Goal: Task Accomplishment & Management: Manage account settings

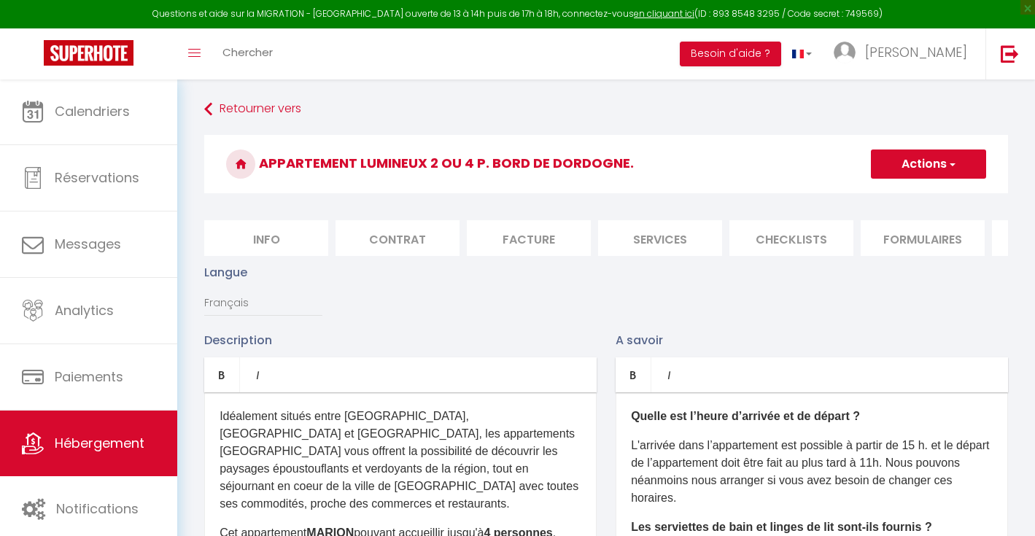
select select "1"
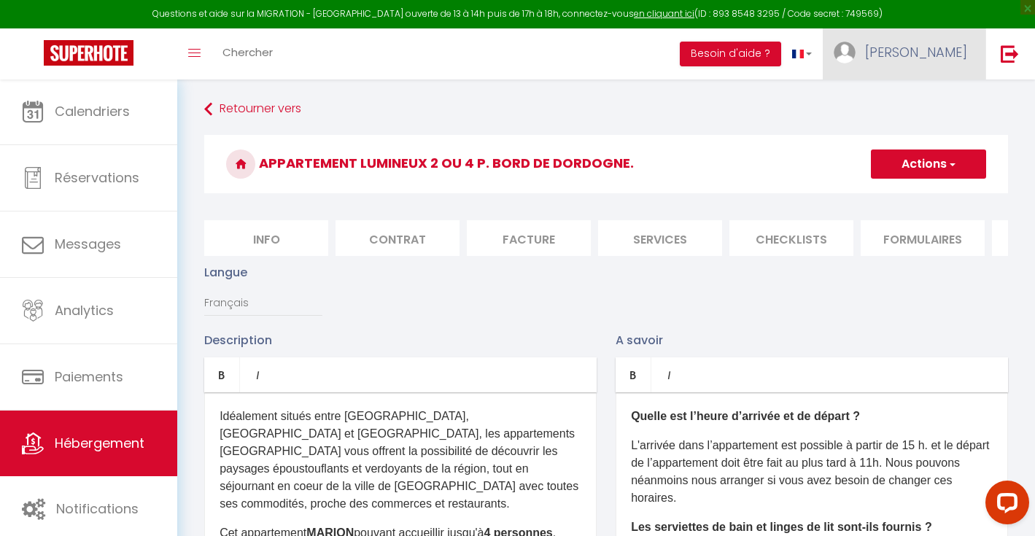
scroll to position [0, 502]
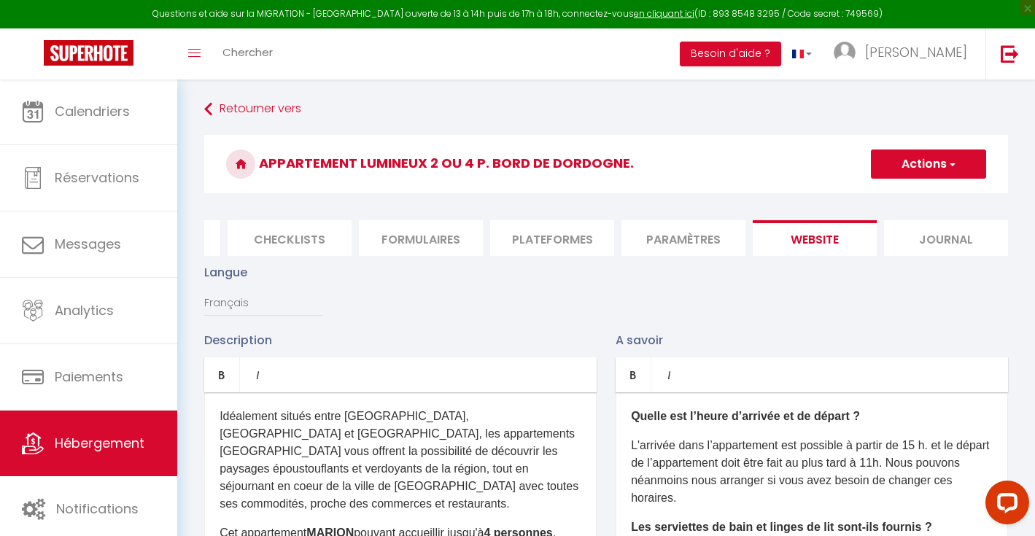
click at [949, 161] on span "button" at bounding box center [951, 164] width 9 height 15
click at [696, 240] on li "Paramètres" at bounding box center [684, 238] width 124 height 36
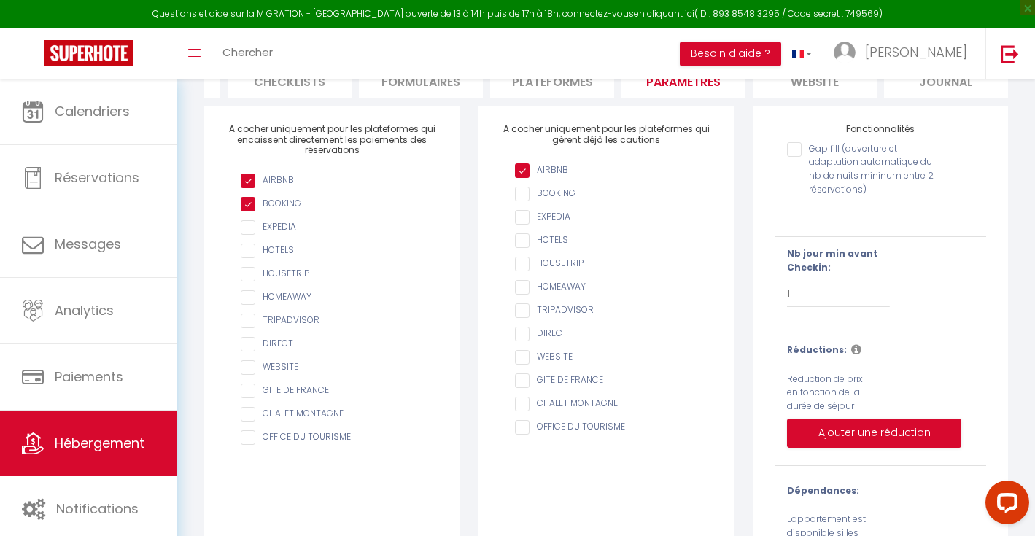
scroll to position [3, 0]
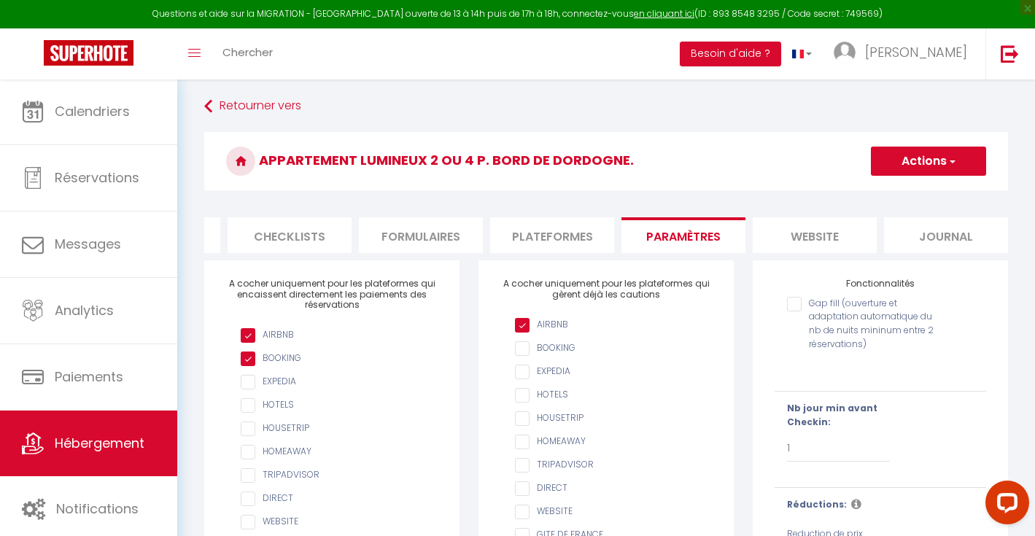
click at [248, 390] on input "checkbox" at bounding box center [339, 382] width 197 height 15
checkbox input "true"
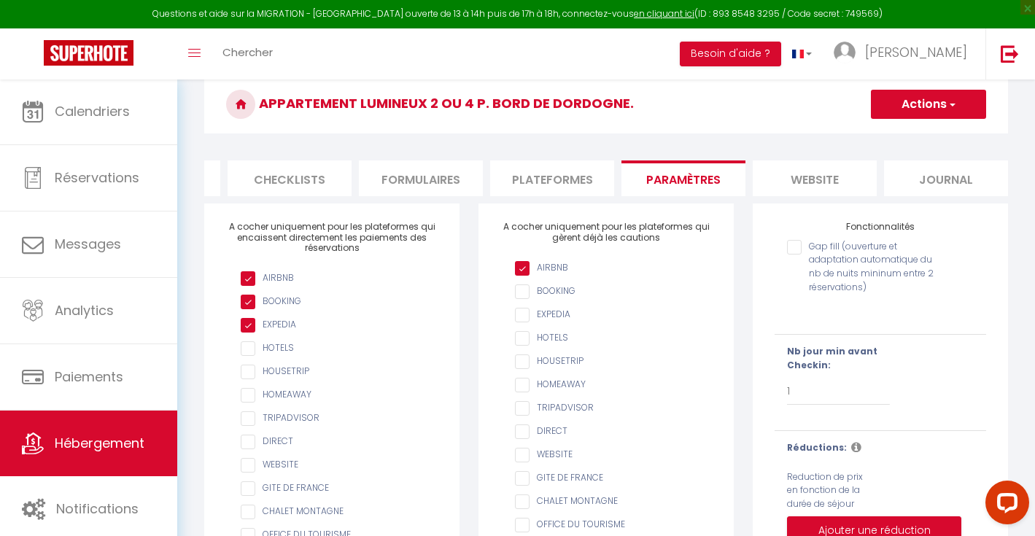
scroll to position [0, 0]
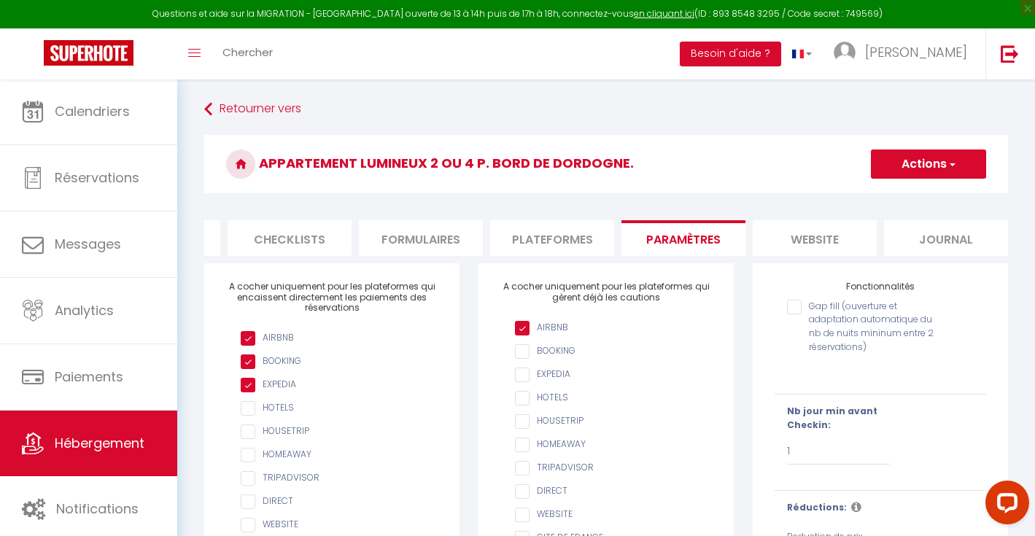
click at [931, 168] on button "Actions" at bounding box center [928, 164] width 115 height 29
click at [913, 196] on input "Enregistrer" at bounding box center [912, 196] width 54 height 15
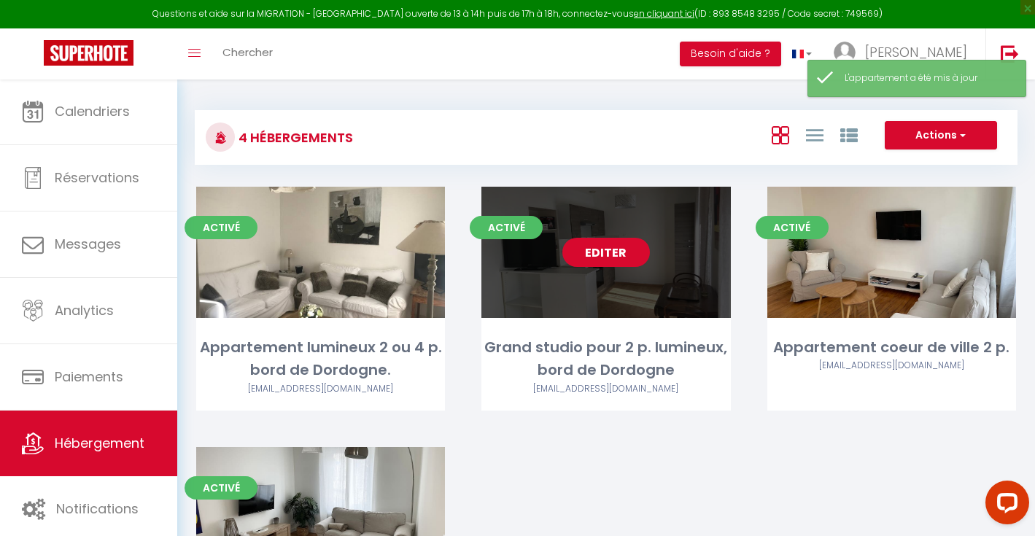
click at [621, 250] on link "Editer" at bounding box center [607, 252] width 88 height 29
select select "3"
select select "2"
select select "1"
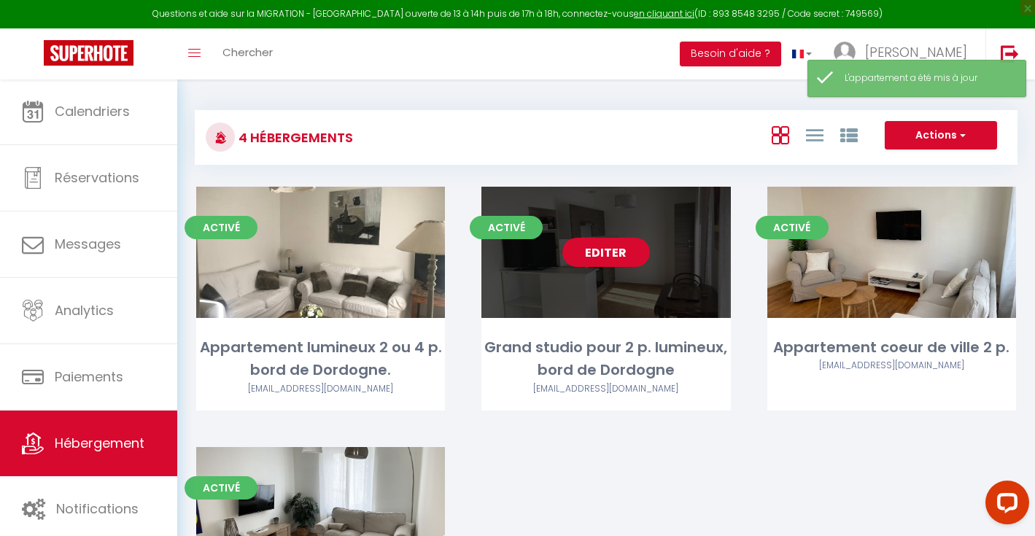
select select
select select "28"
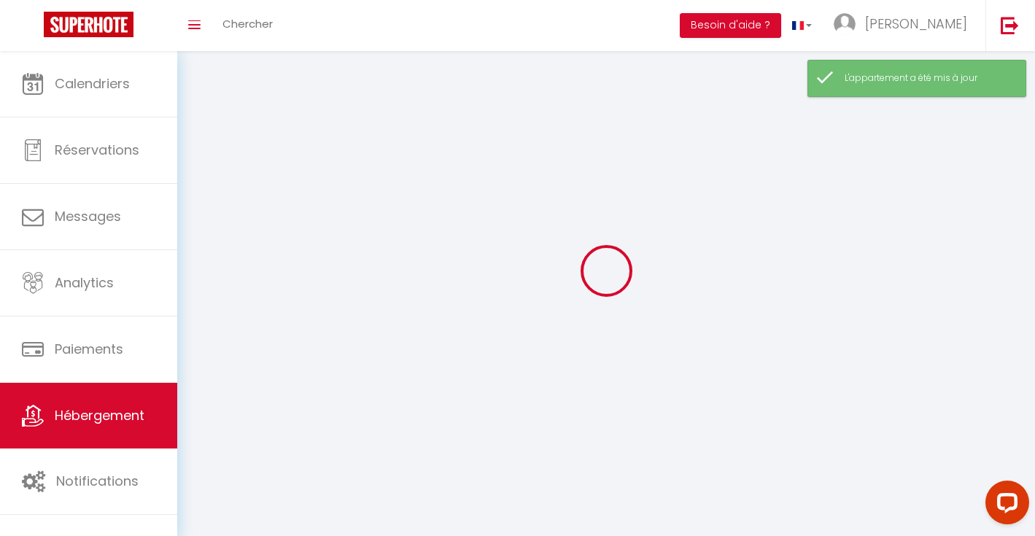
select select
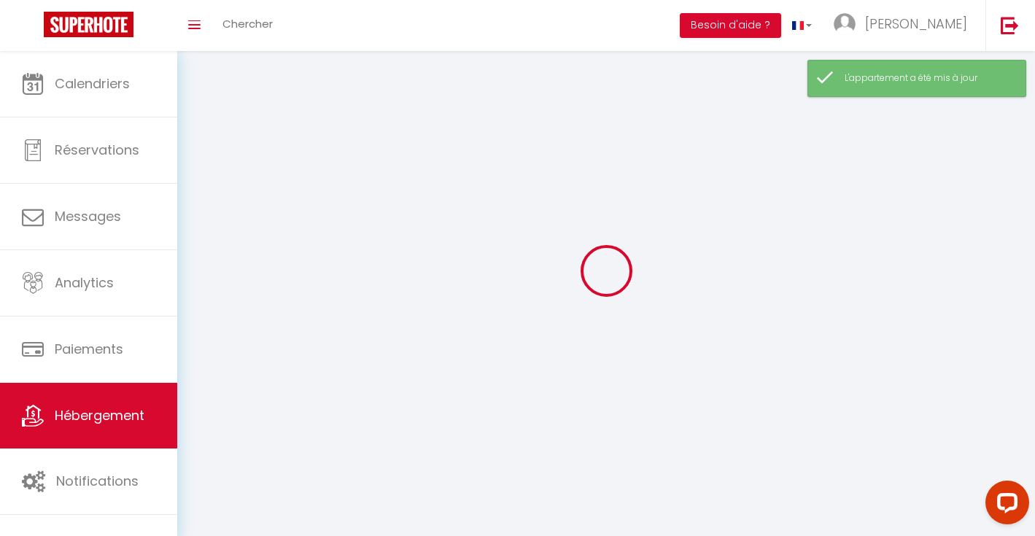
select select
checkbox input "false"
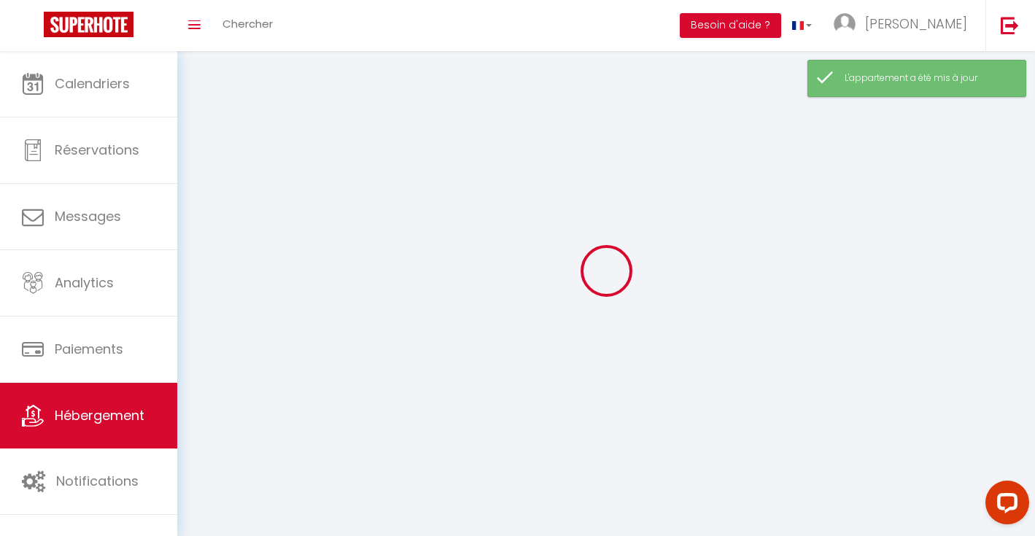
select select
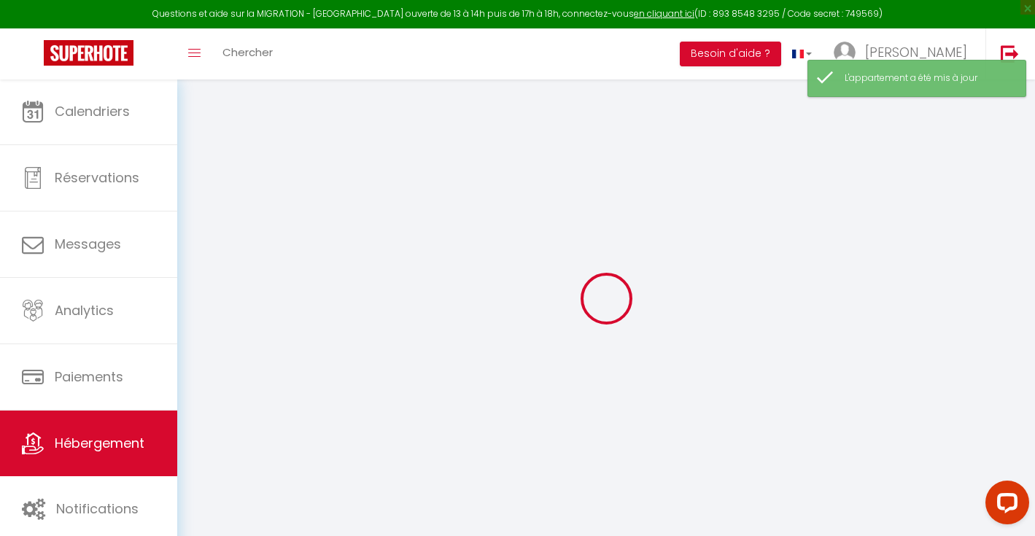
select select
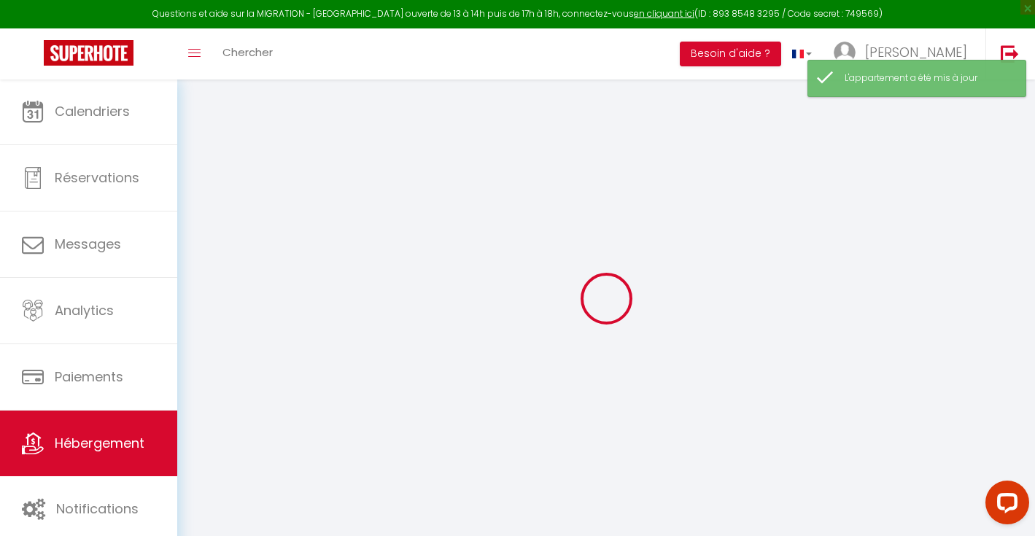
select select
checkbox input "false"
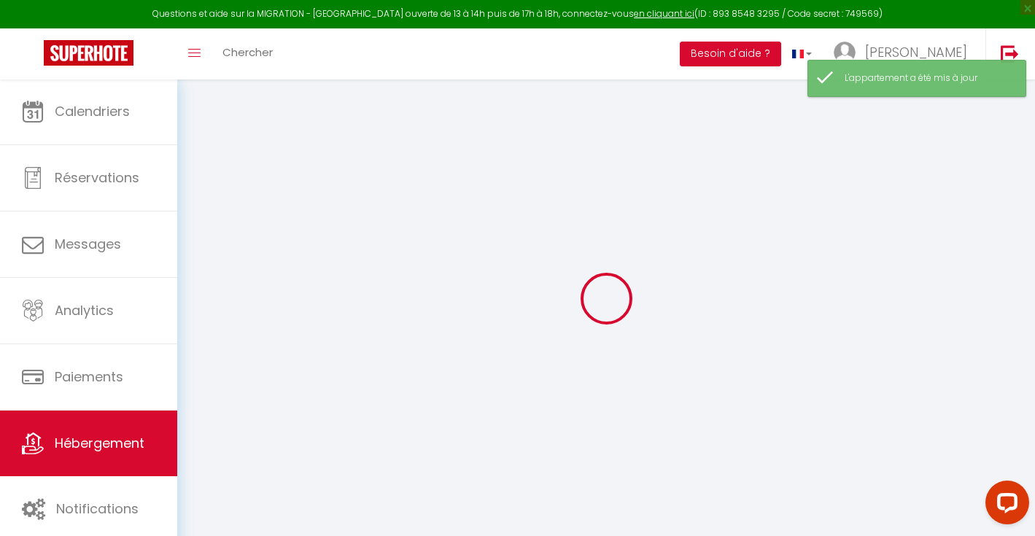
select select
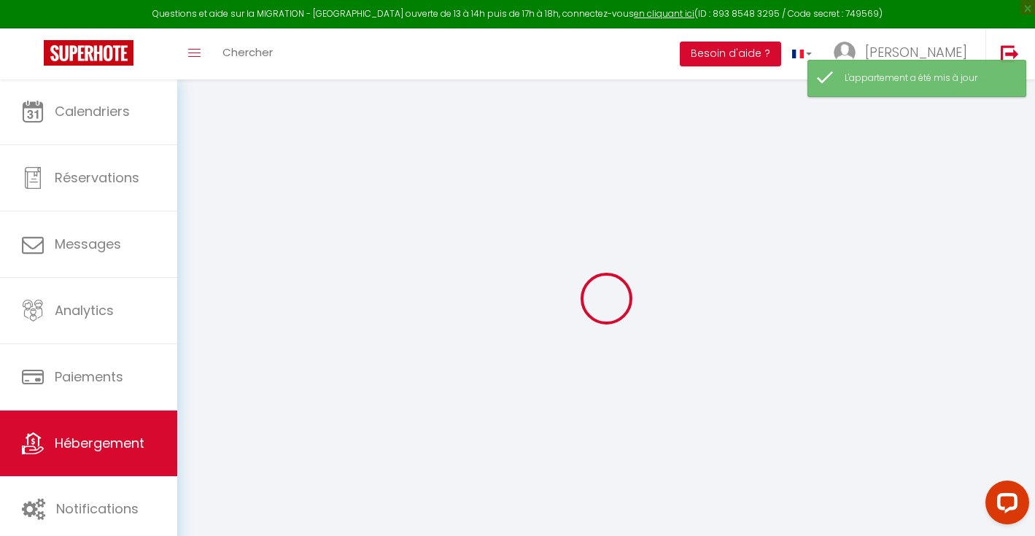
select select
checkbox input "false"
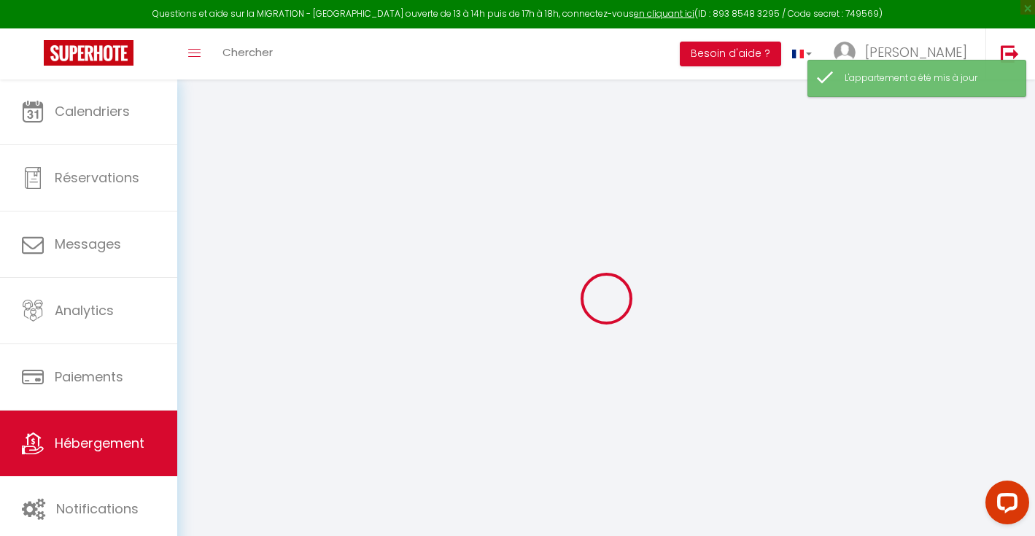
checkbox input "false"
select select
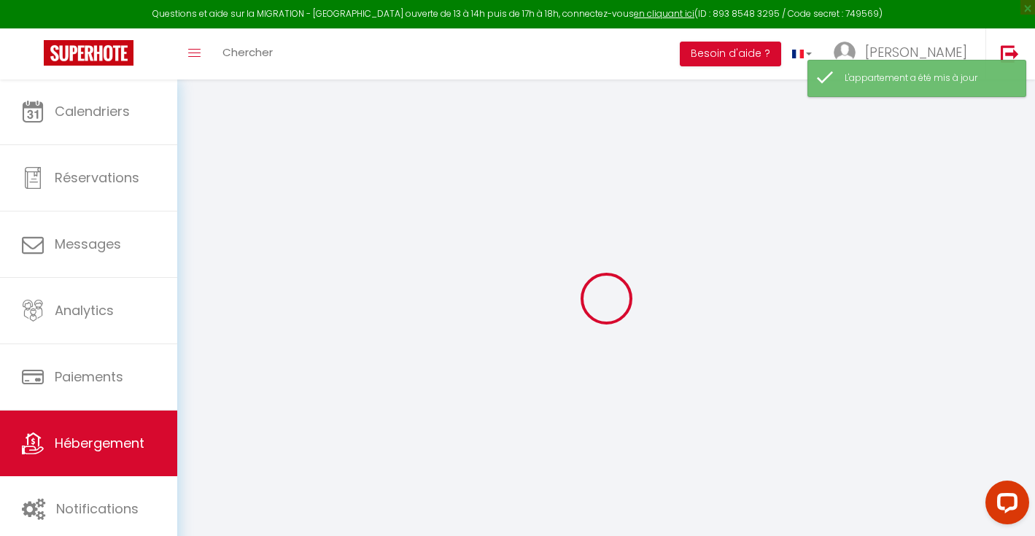
select select
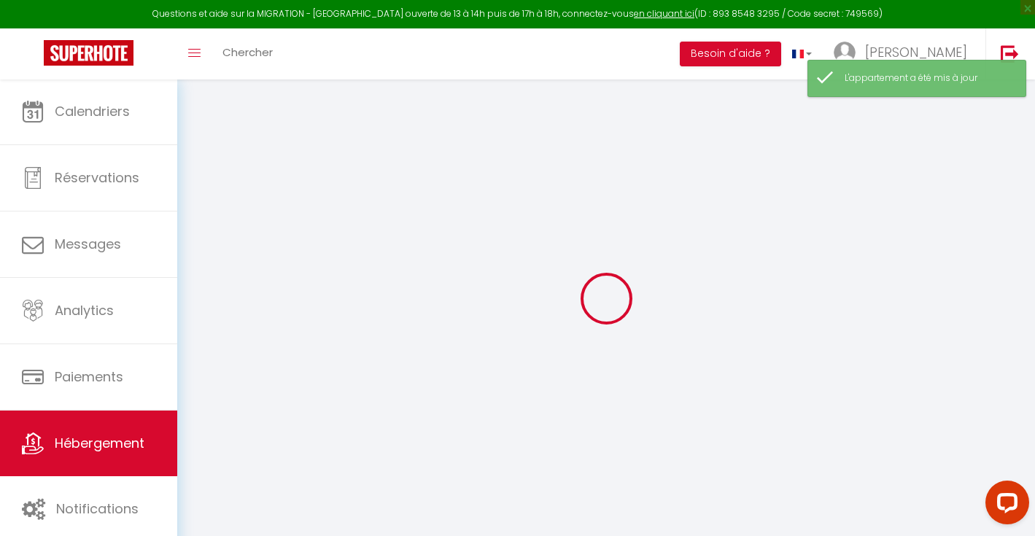
checkbox input "false"
select select
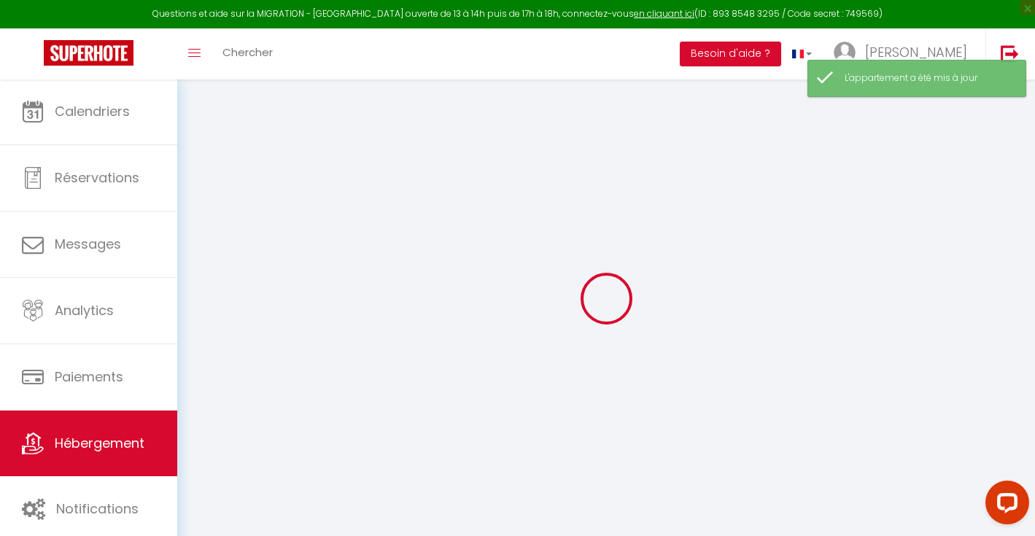
select select
type input "Grand studio pour 2 p. lumineux, bord de Dordogne"
type input "[PERSON_NAME]"
select select "2"
select select "0"
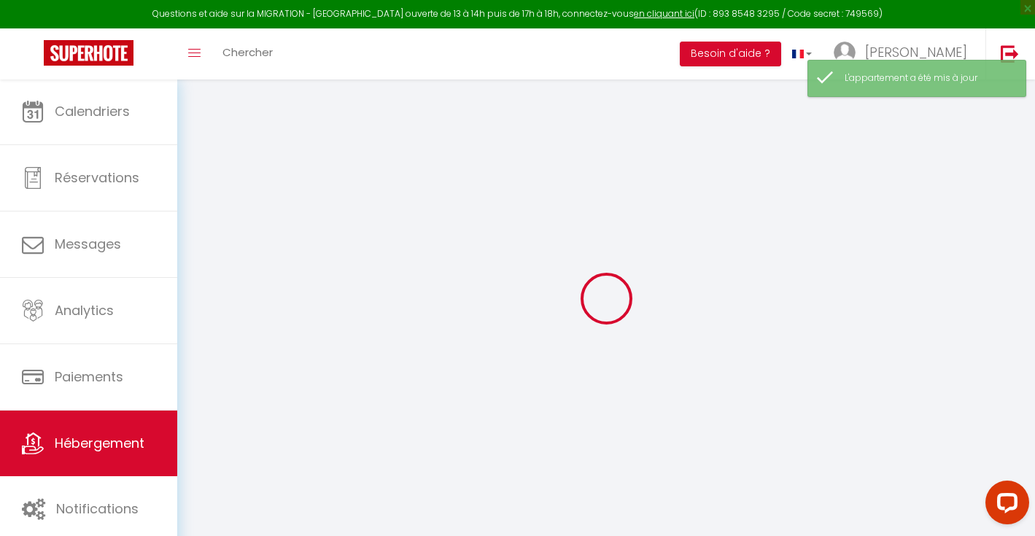
type input "109"
select select
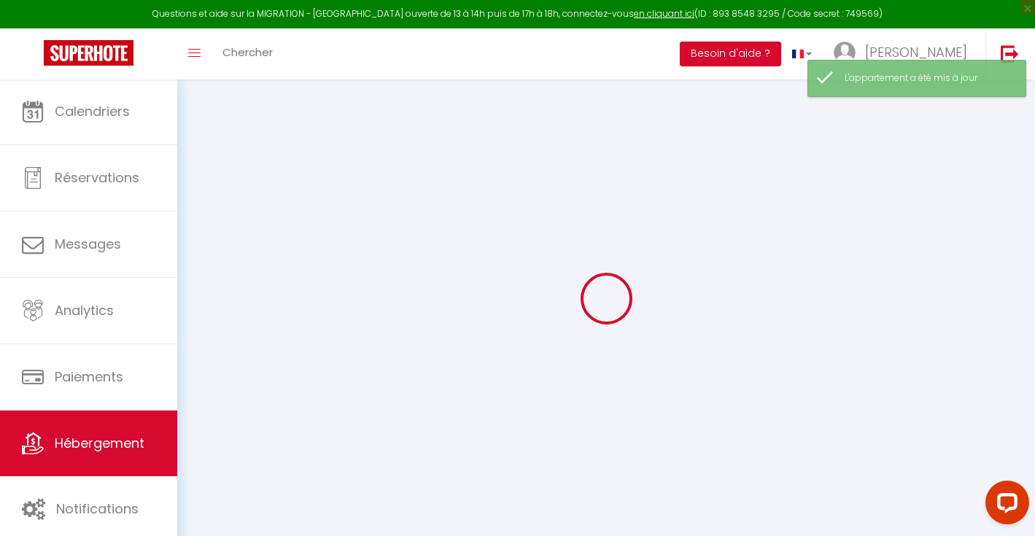
select select
type input "[STREET_ADDRESS]"
type input "19110"
type input "Bort-les-Orgues"
type input "[PERSON_NAME][EMAIL_ADDRESS][DOMAIN_NAME]"
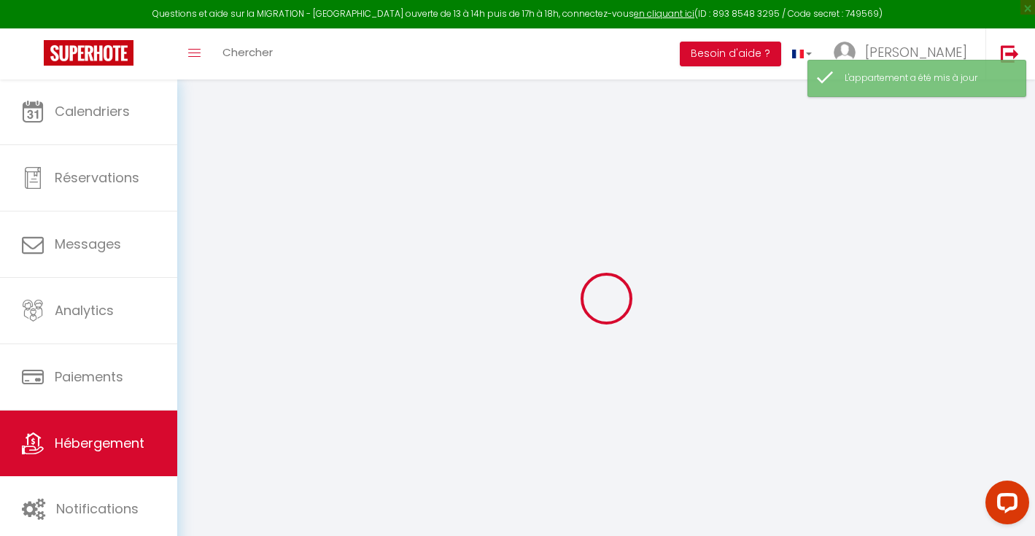
select select
checkbox input "false"
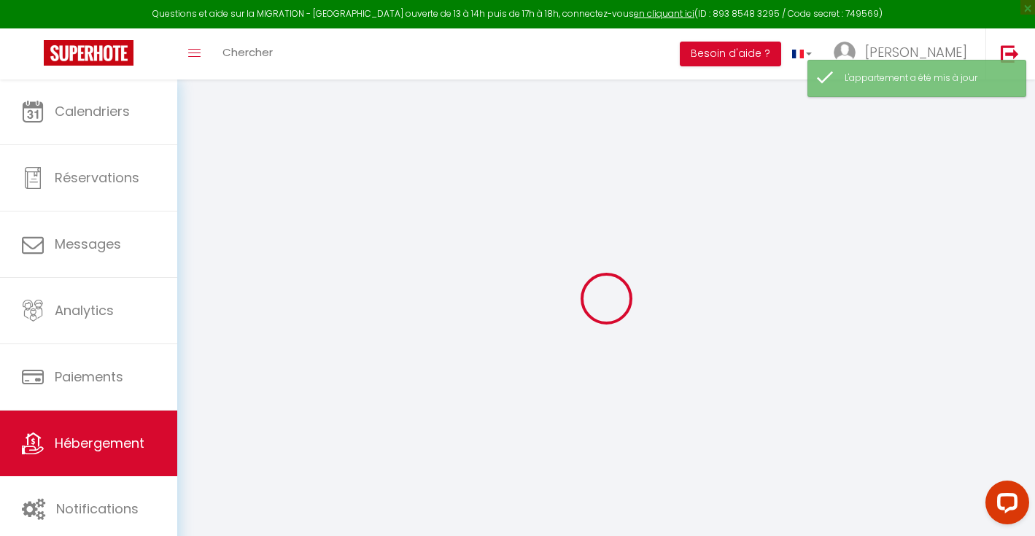
type input "0"
select select
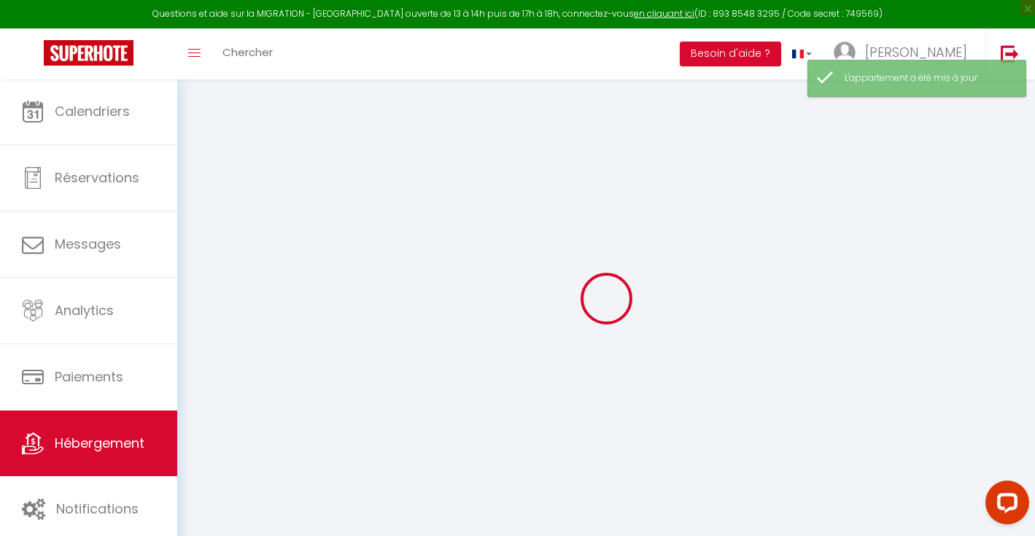
select select
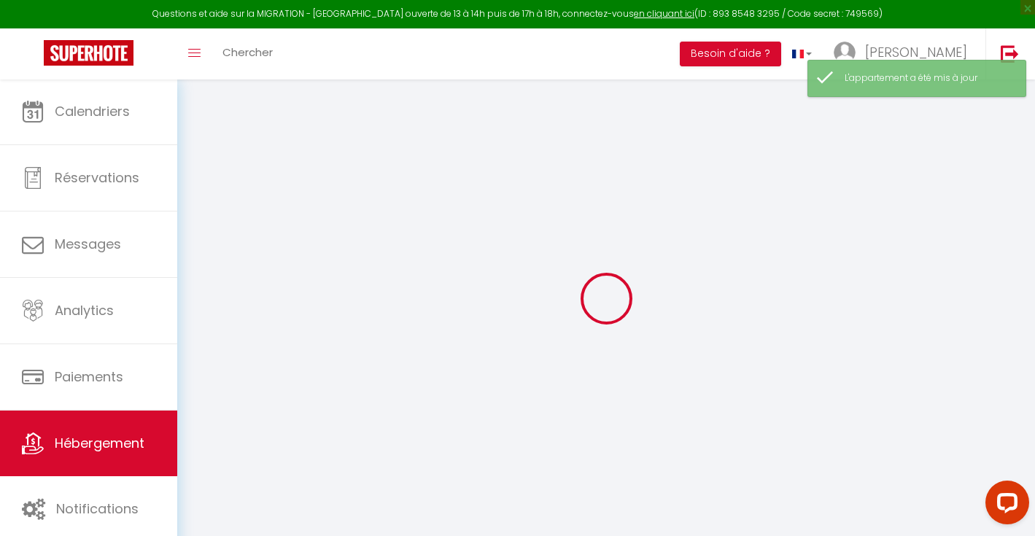
checkbox input "false"
select select "1"
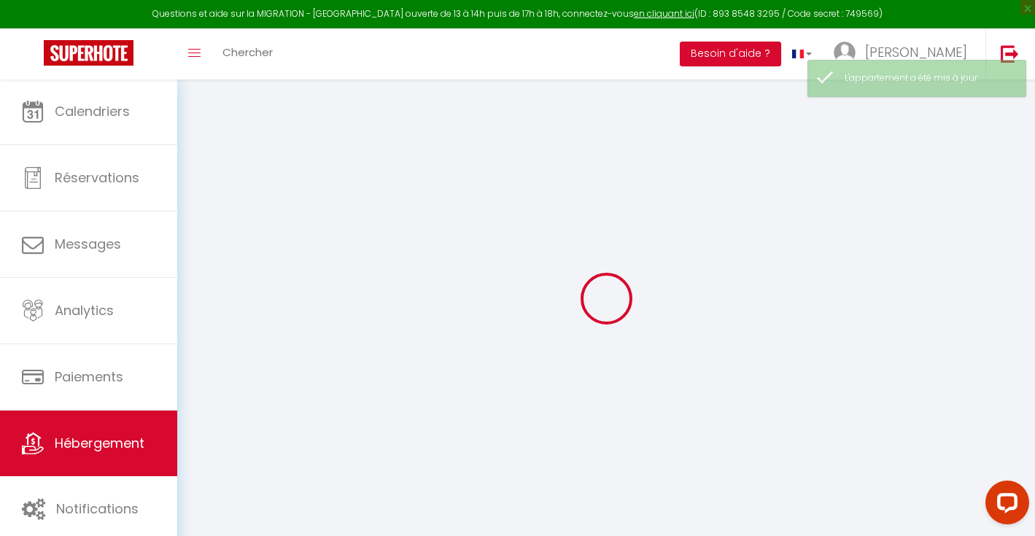
checkbox input "false"
select select
checkbox input "false"
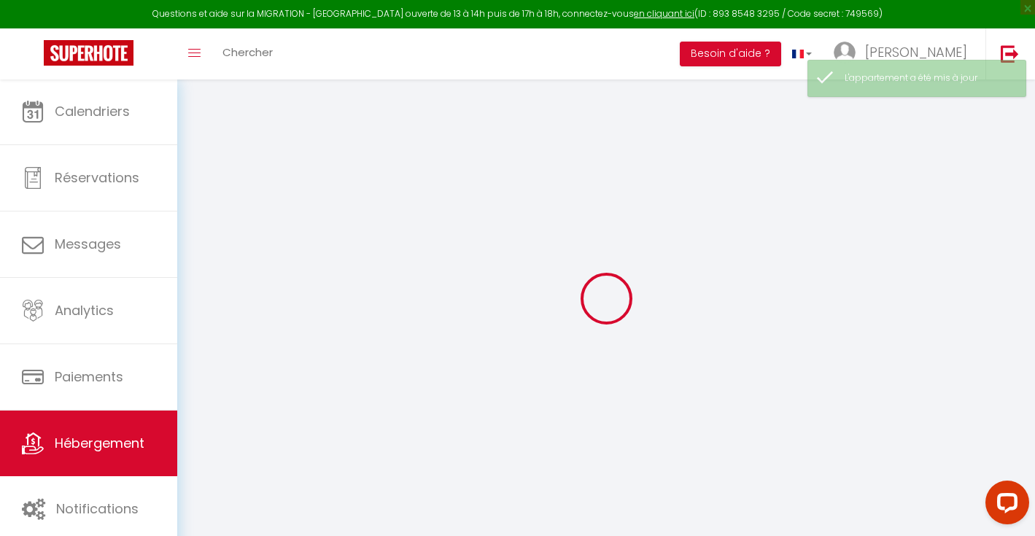
checkbox input "false"
select select "15:00"
select select
select select "11:00"
select select "30"
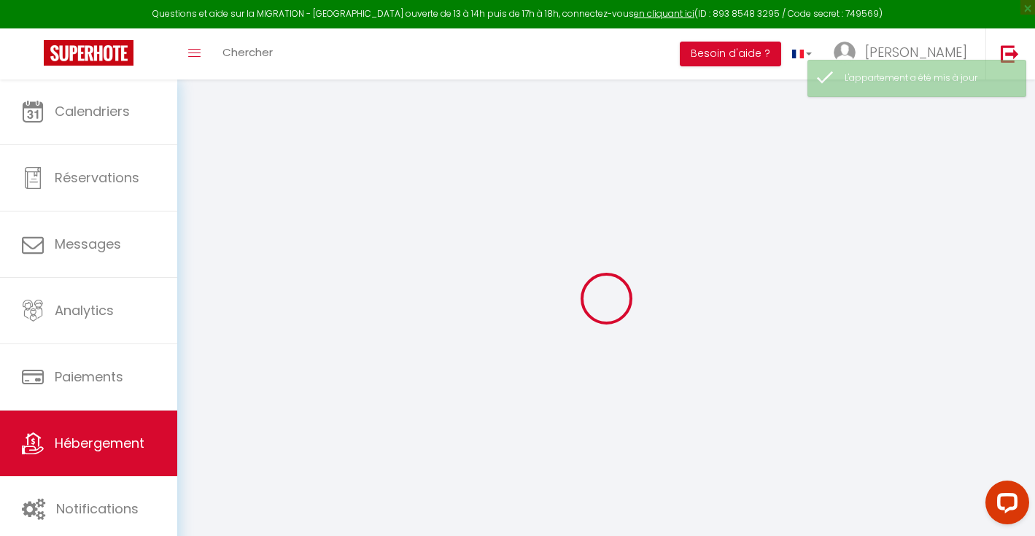
select select "120"
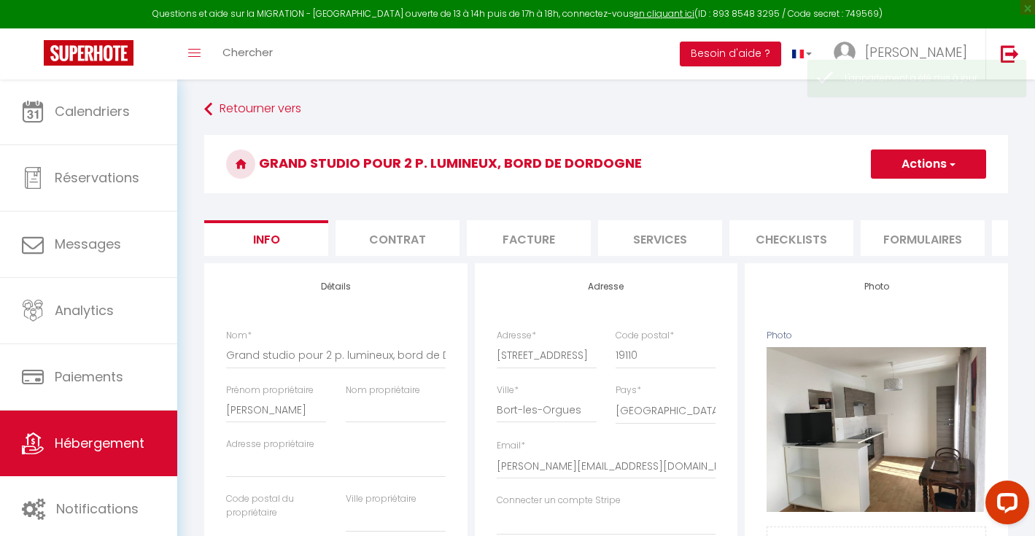
select select
checkbox input "false"
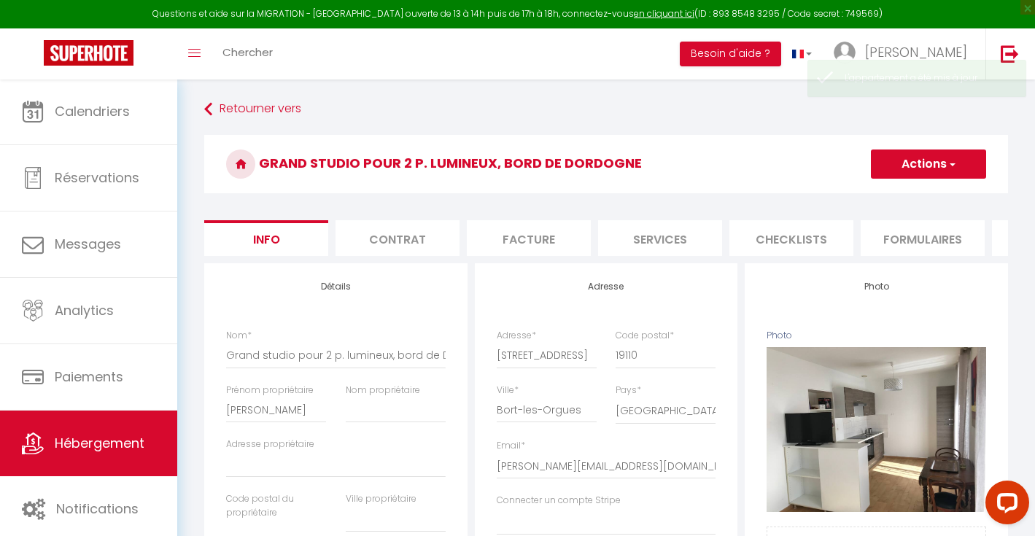
checkbox input "false"
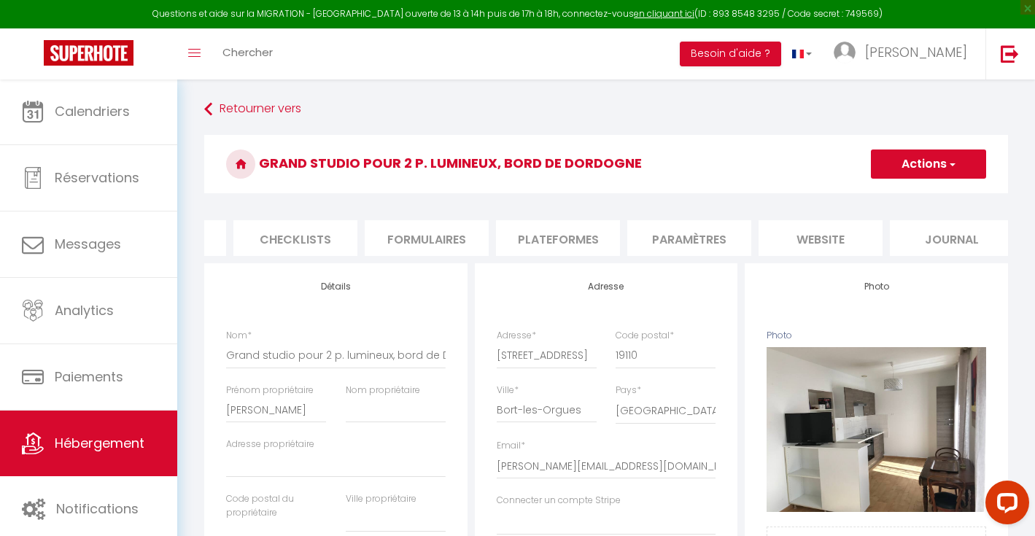
scroll to position [0, 502]
click at [684, 239] on li "Paramètres" at bounding box center [684, 238] width 124 height 36
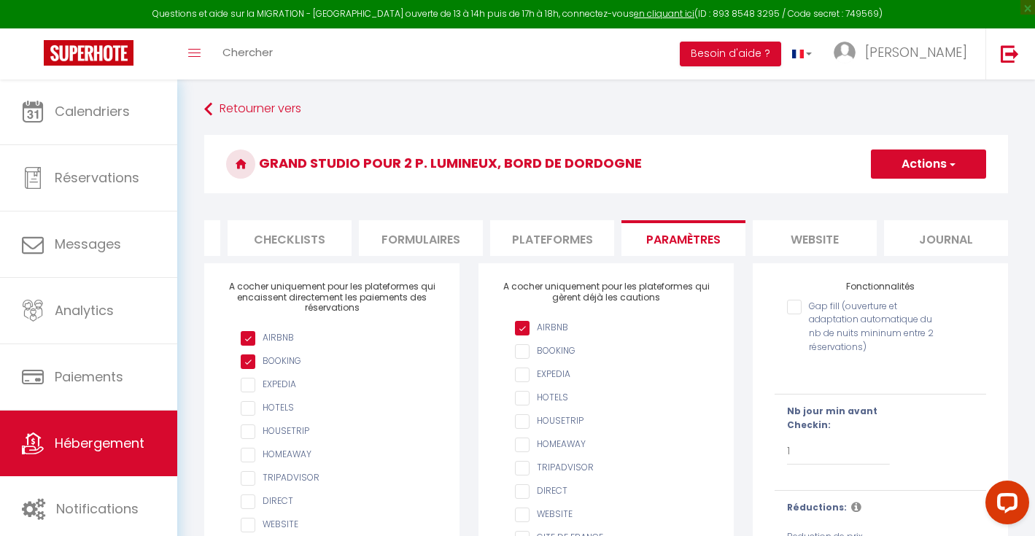
click at [253, 393] on input "checkbox" at bounding box center [339, 385] width 197 height 15
checkbox input "true"
click at [923, 163] on button "Actions" at bounding box center [928, 164] width 115 height 29
click at [910, 196] on input "Enregistrer" at bounding box center [912, 196] width 54 height 15
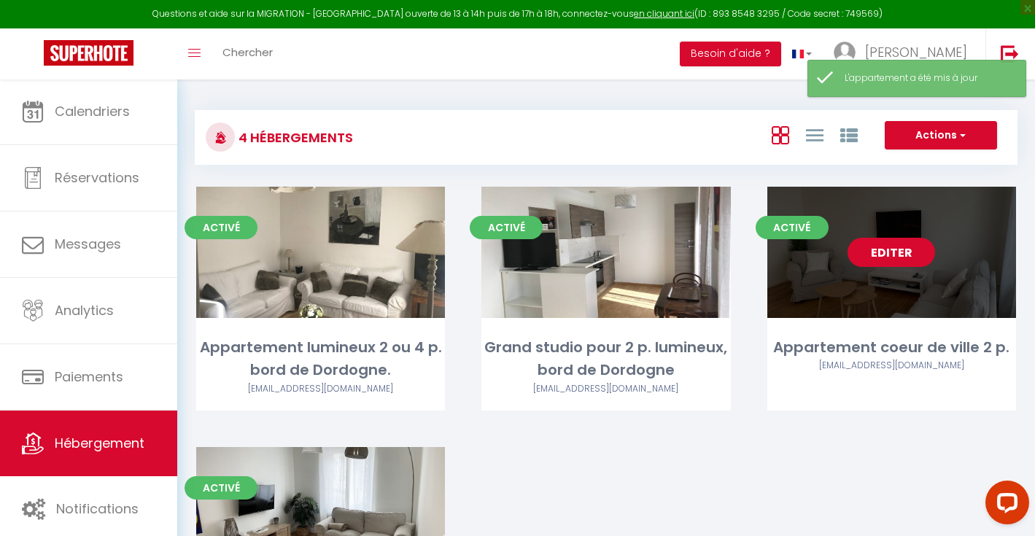
click at [903, 255] on link "Editer" at bounding box center [892, 252] width 88 height 29
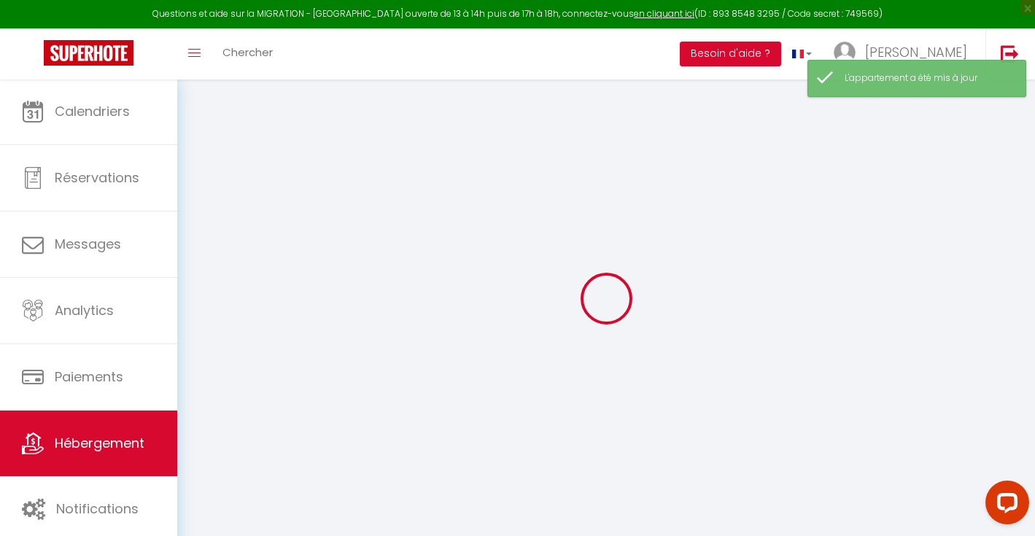
type input "Appartement coeur de ville 2 p."
type input "[PERSON_NAME]"
select select "2"
type input "119"
select select
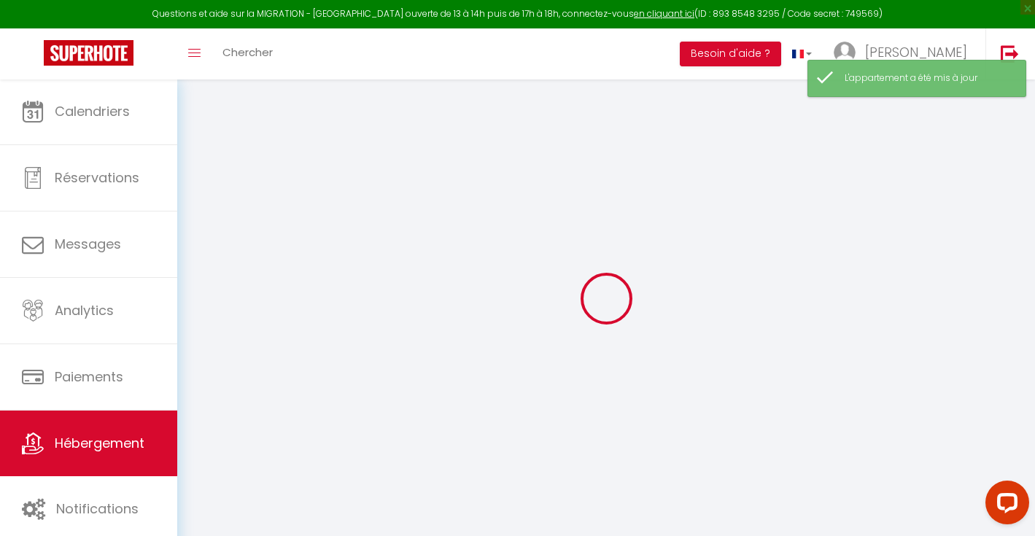
select select
type input "[STREET_ADDRESS]"
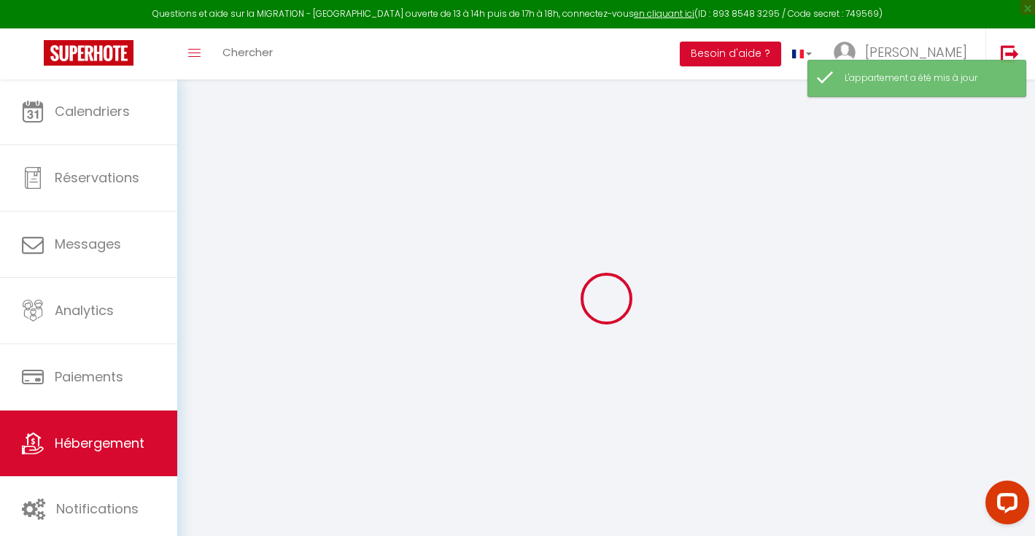
type input "19110"
type input "Bort-les-Orgues"
type input "[PERSON_NAME][EMAIL_ADDRESS][DOMAIN_NAME]"
select select
checkbox input "false"
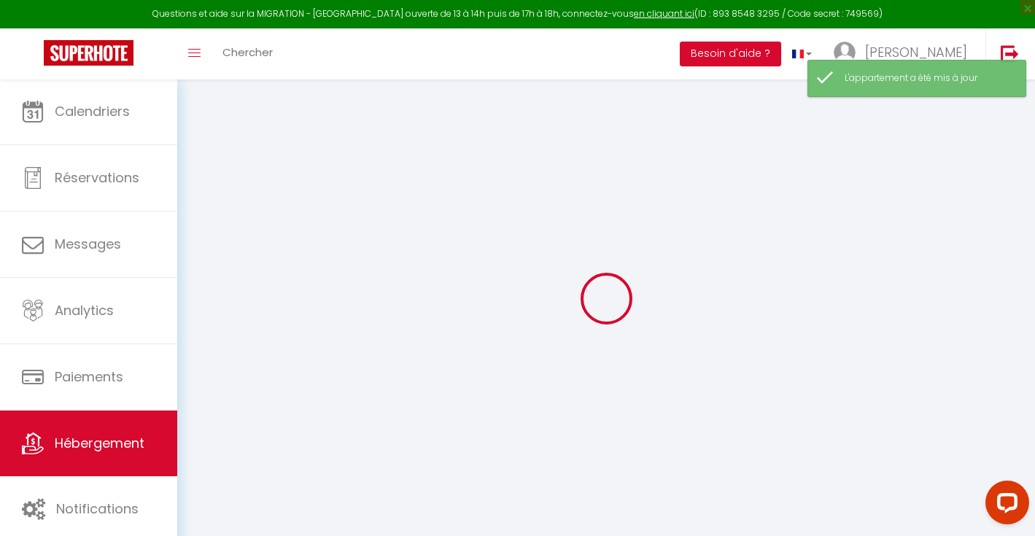
checkbox input "false"
type input "0"
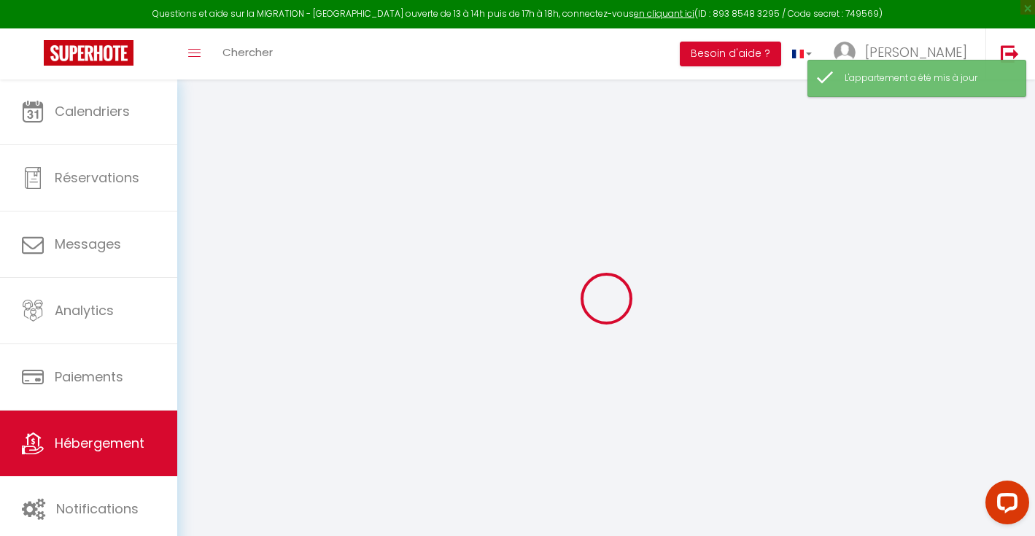
type input "0"
select select
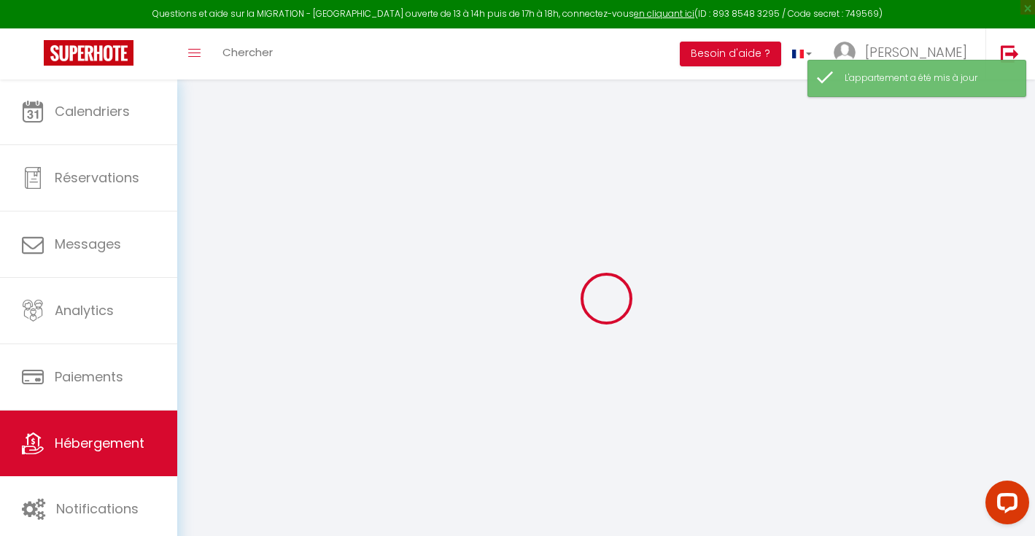
select select
checkbox input "false"
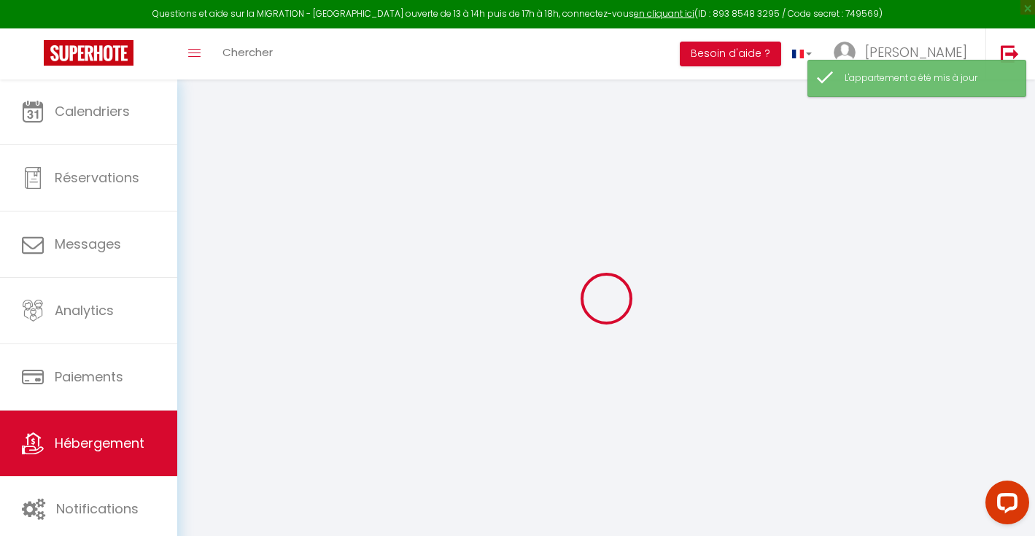
checkbox input "false"
select select
checkbox input "false"
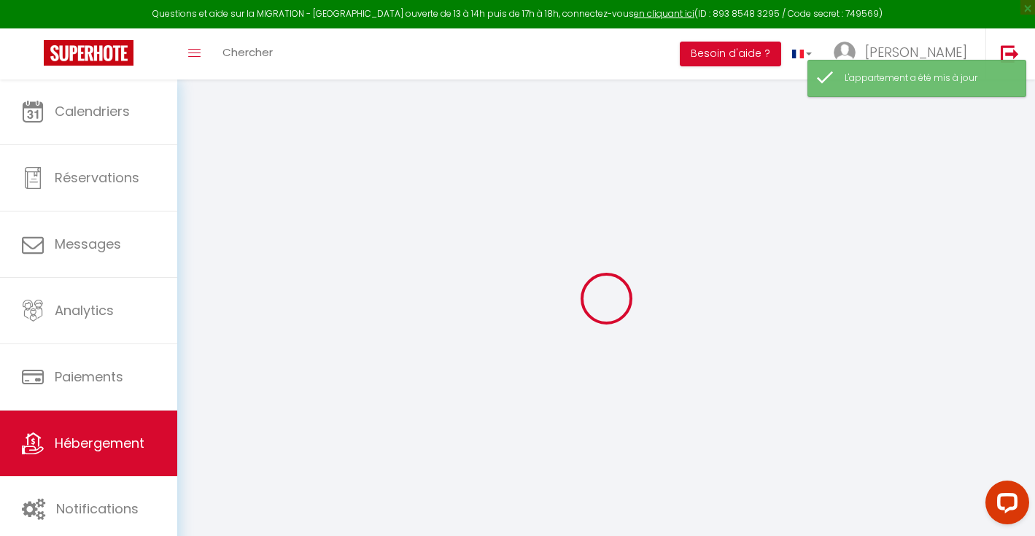
checkbox input "false"
select select
checkbox input "false"
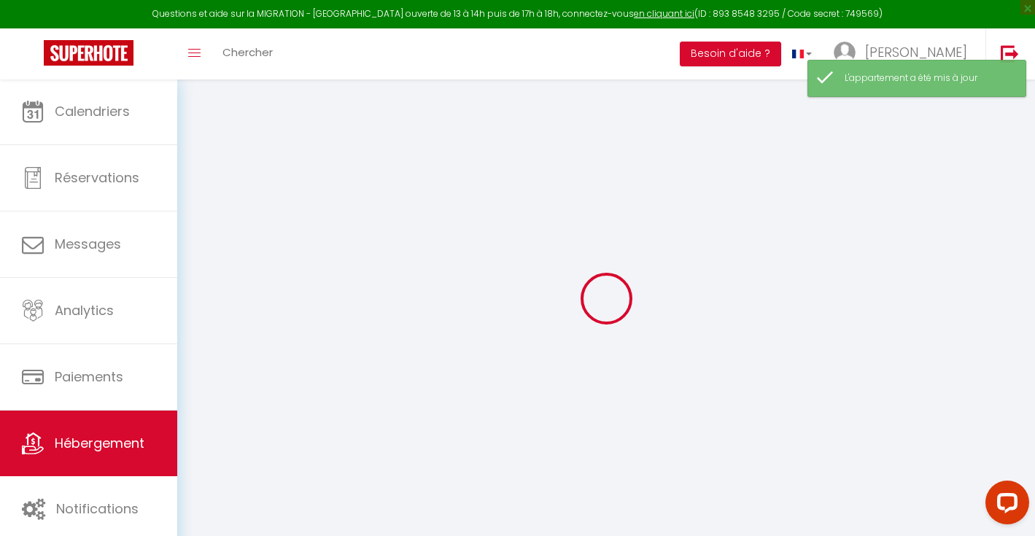
checkbox input "false"
select select "15:00"
select select
select select "11:00"
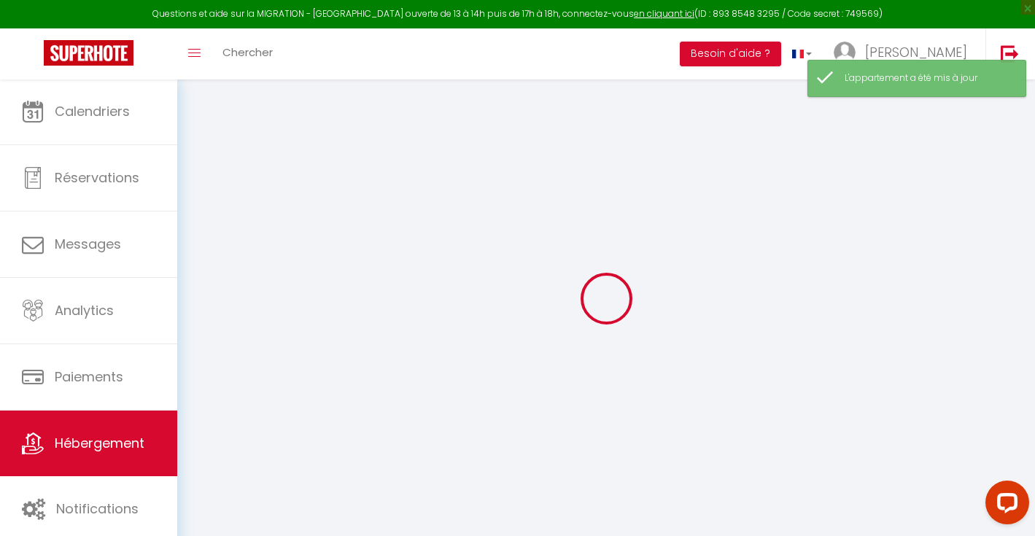
select select "30"
select select "120"
select select
checkbox input "false"
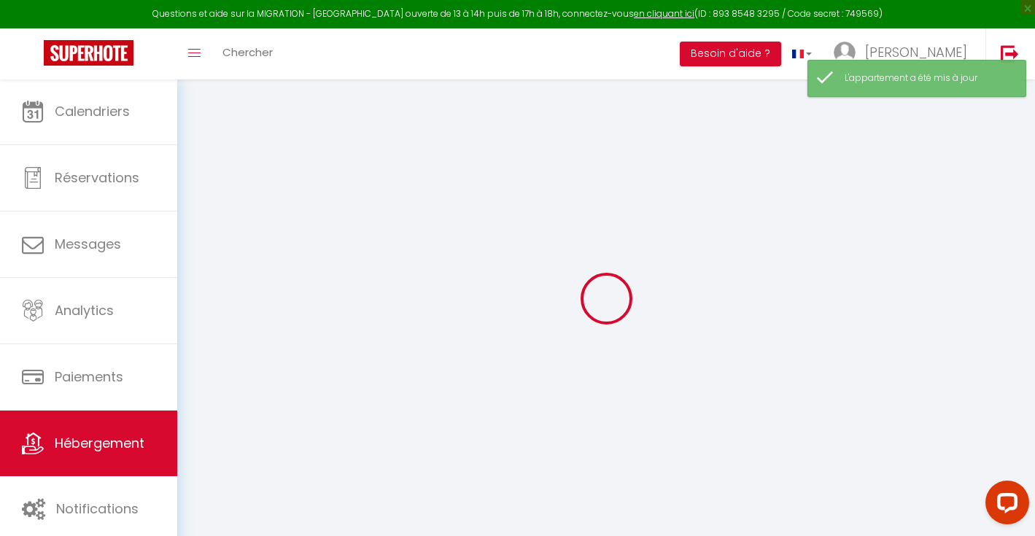
checkbox input "false"
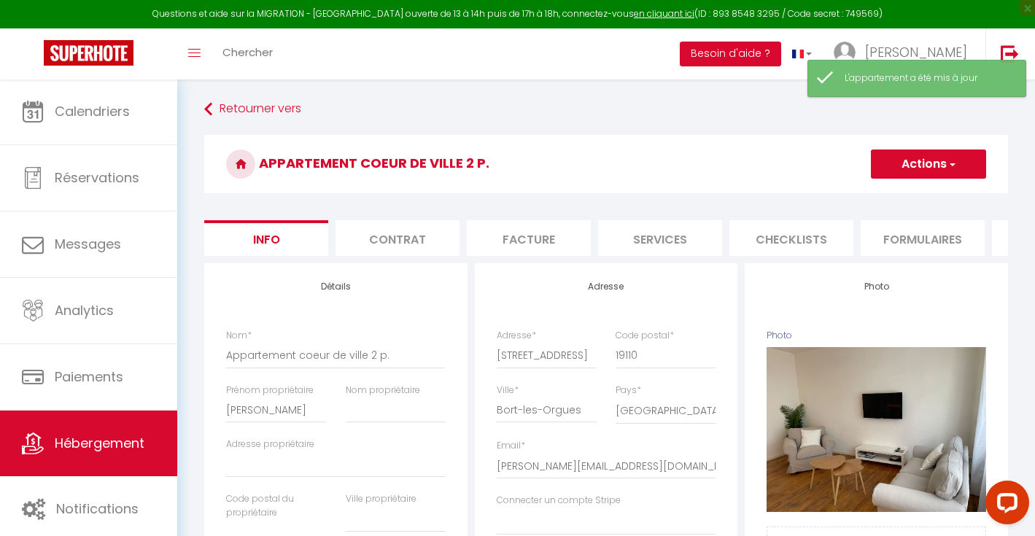
select select
checkbox input "false"
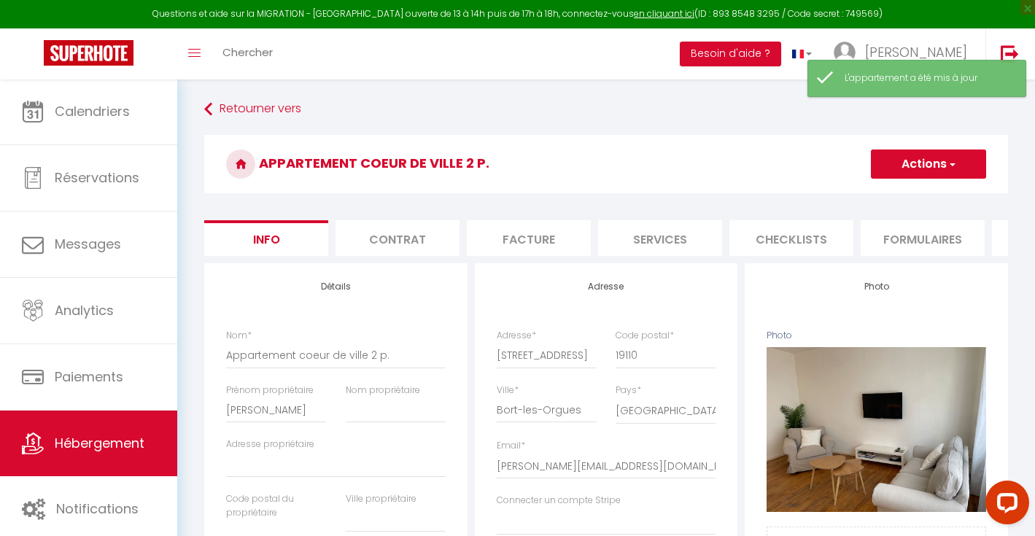
checkbox input "false"
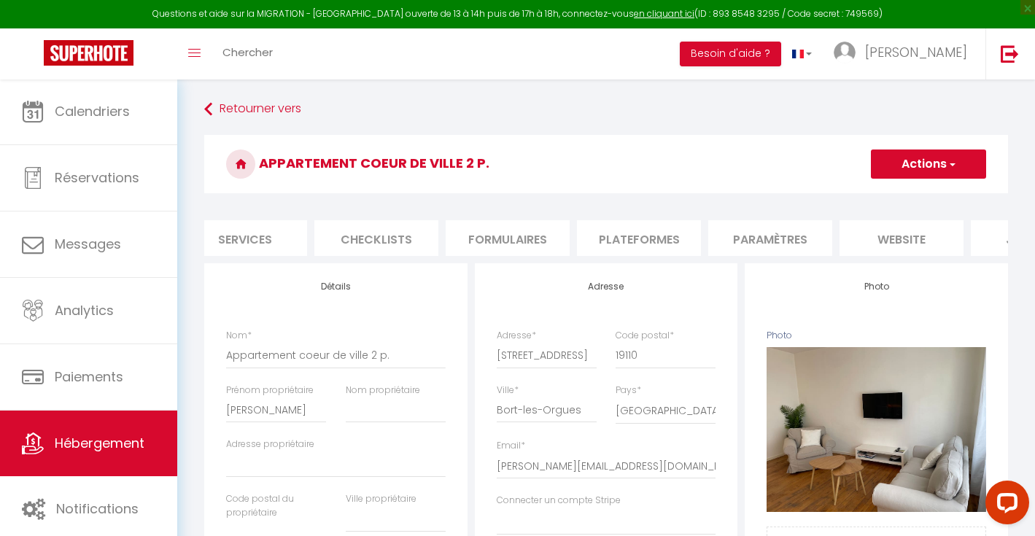
scroll to position [0, 502]
click at [692, 239] on li "Paramètres" at bounding box center [684, 238] width 124 height 36
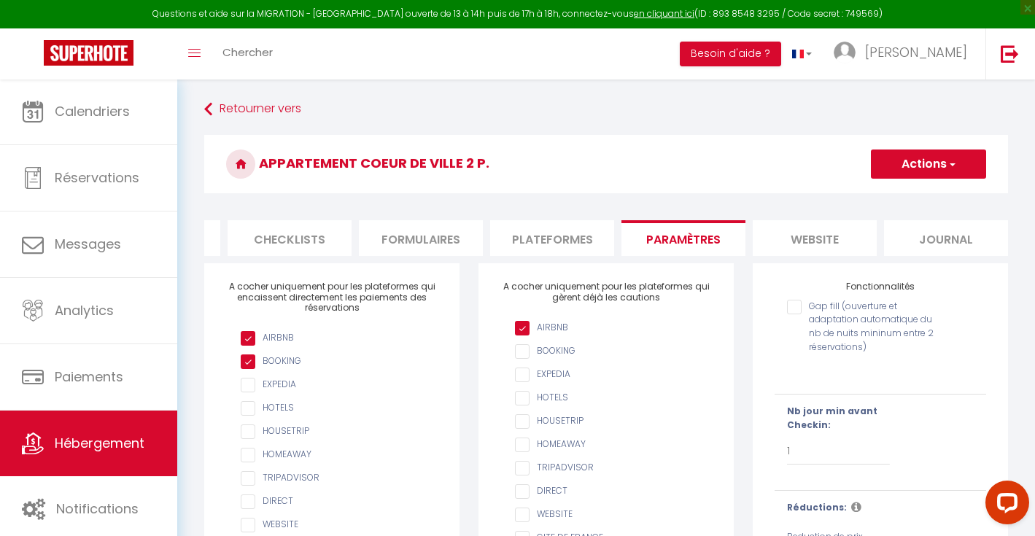
click at [278, 393] on input "checkbox" at bounding box center [339, 385] width 197 height 15
checkbox input "true"
click at [927, 168] on button "Actions" at bounding box center [928, 164] width 115 height 29
click at [922, 198] on input "Enregistrer" at bounding box center [912, 196] width 54 height 15
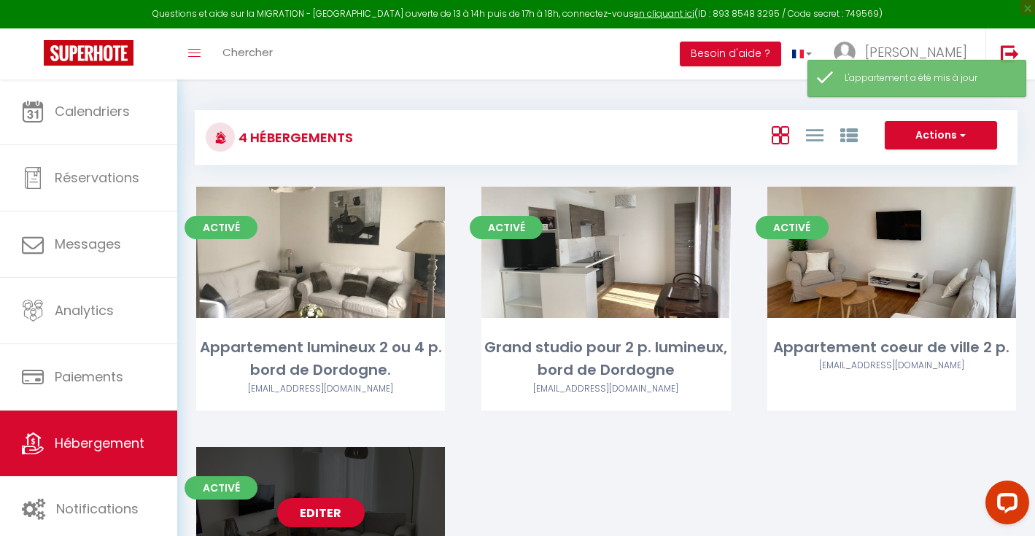
click at [344, 509] on link "Editer" at bounding box center [321, 512] width 88 height 29
select select "3"
select select "2"
select select "1"
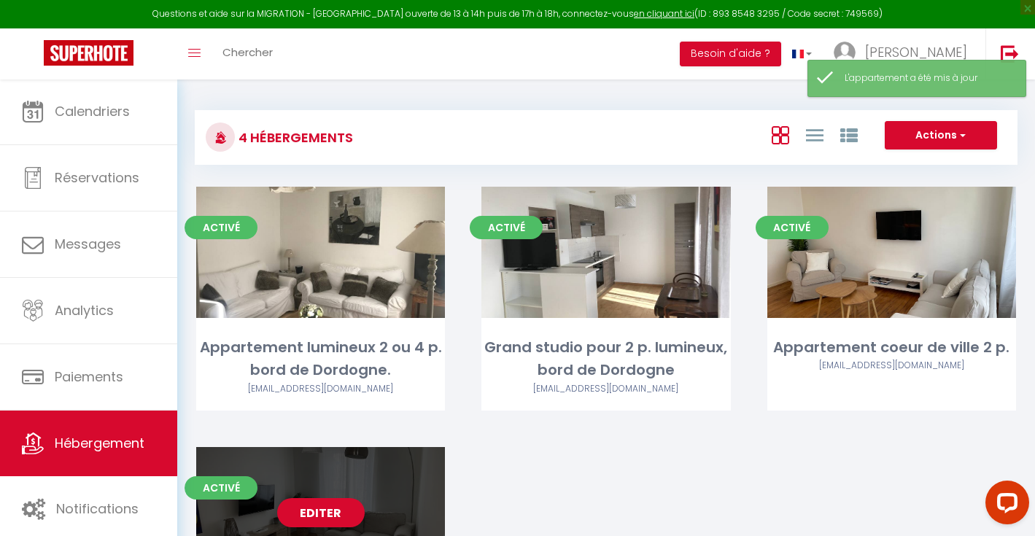
select select
select select "28"
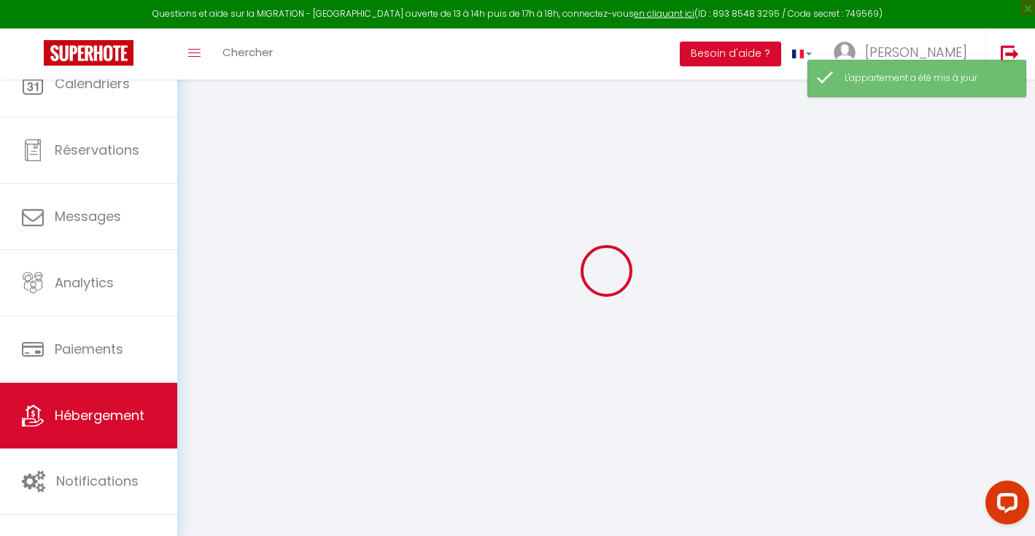
select select
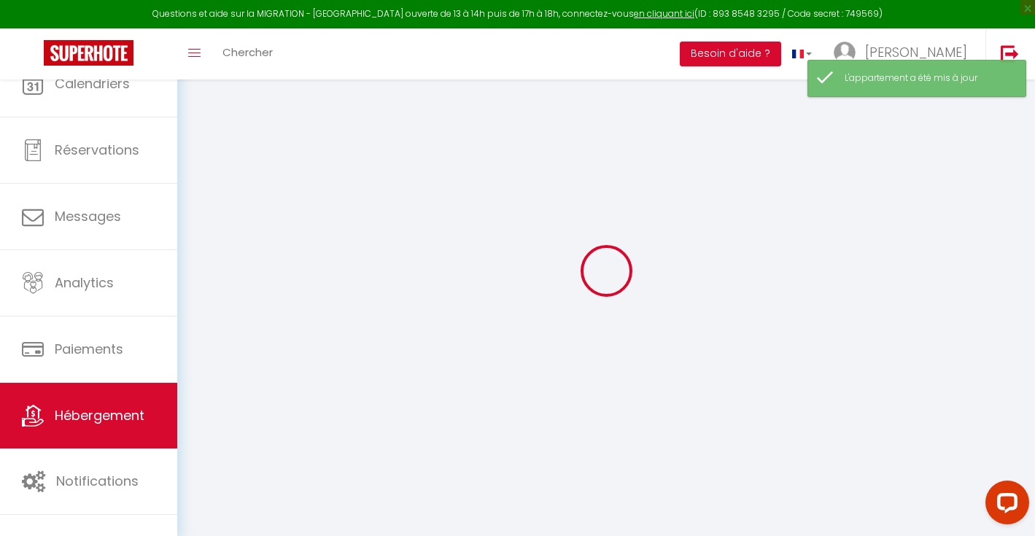
select select
checkbox input "false"
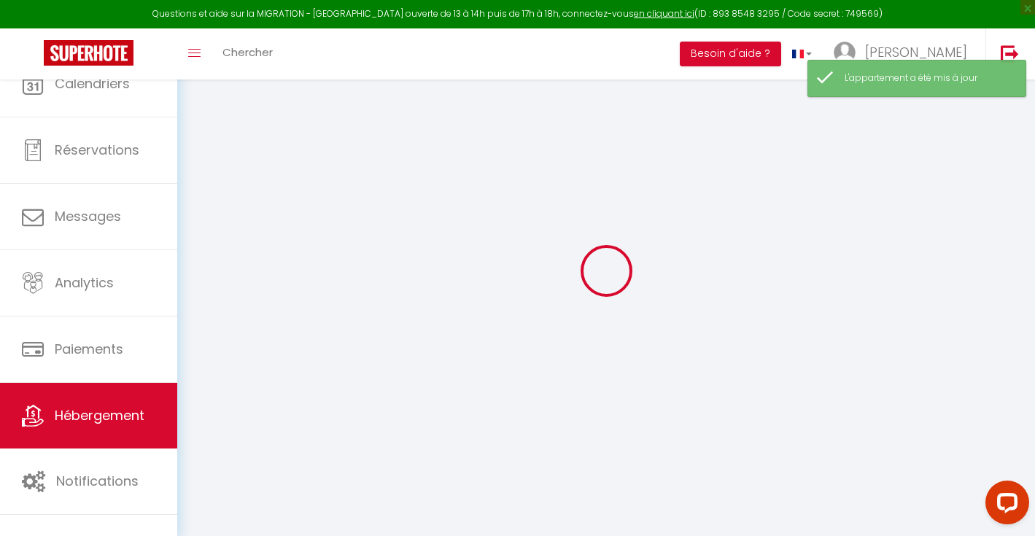
select select
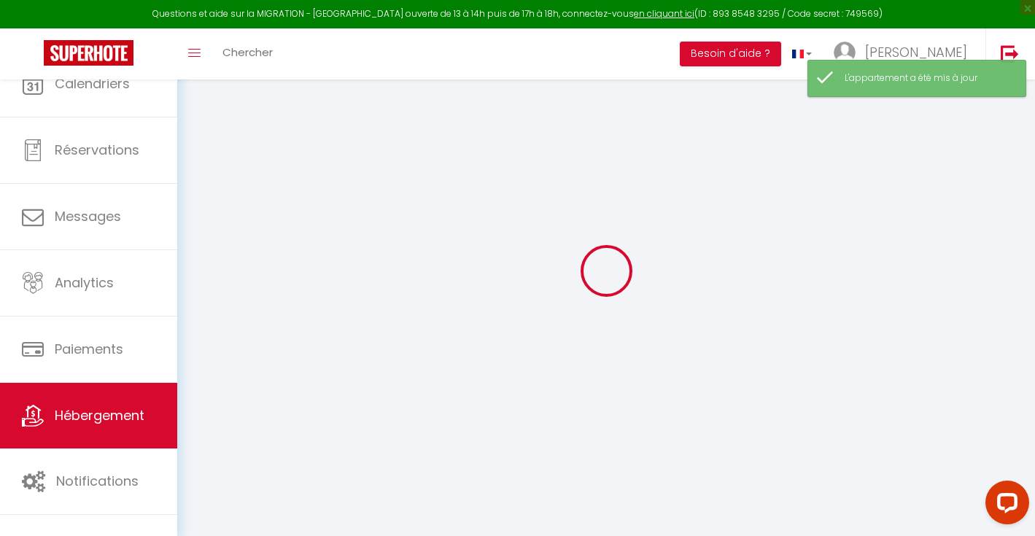
select select
checkbox input "false"
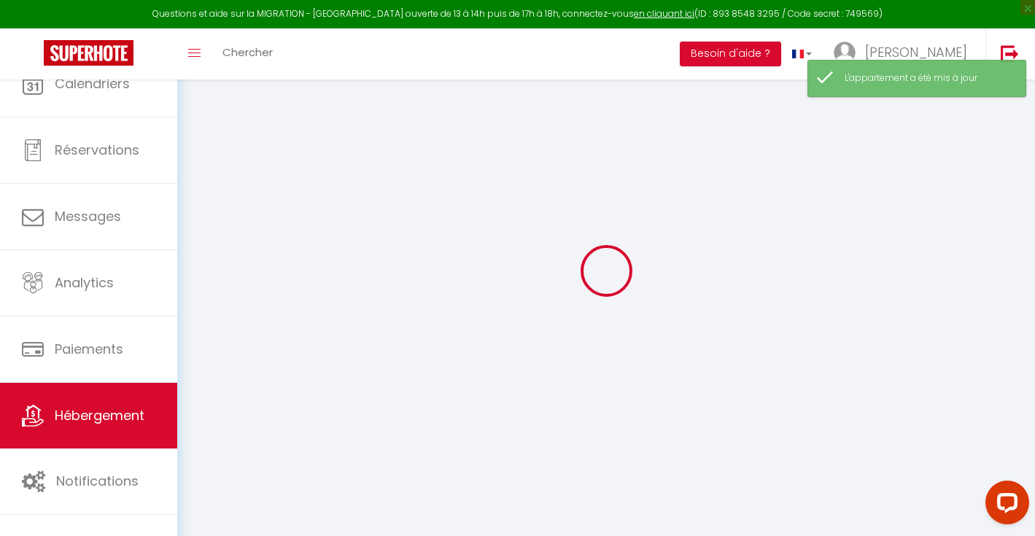
checkbox input "false"
select select
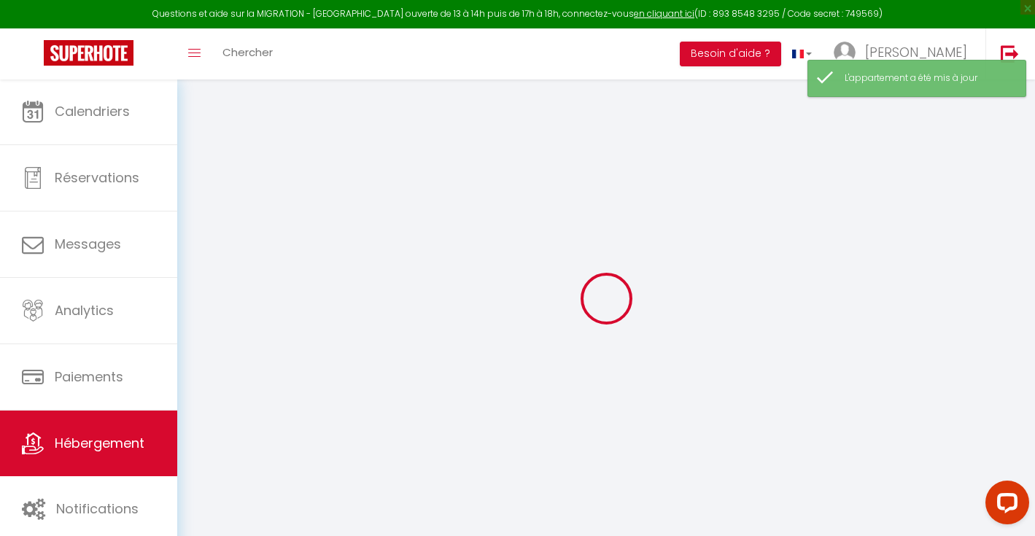
select select
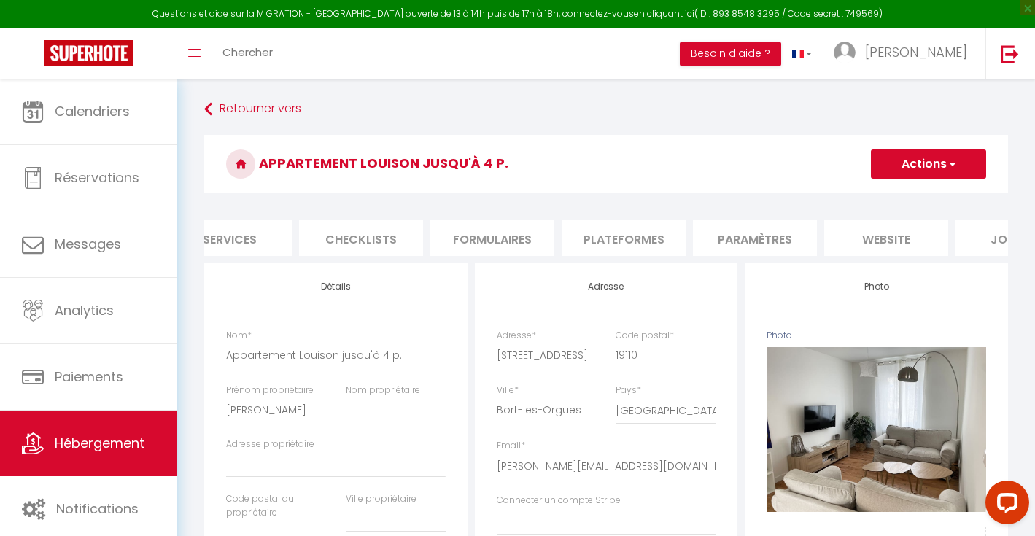
scroll to position [0, 502]
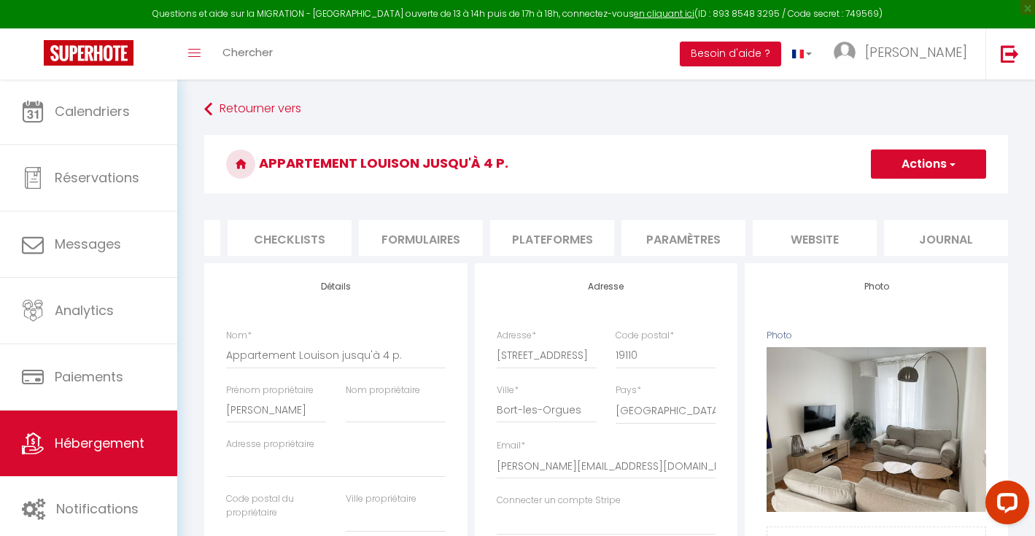
click at [703, 241] on li "Paramètres" at bounding box center [684, 238] width 124 height 36
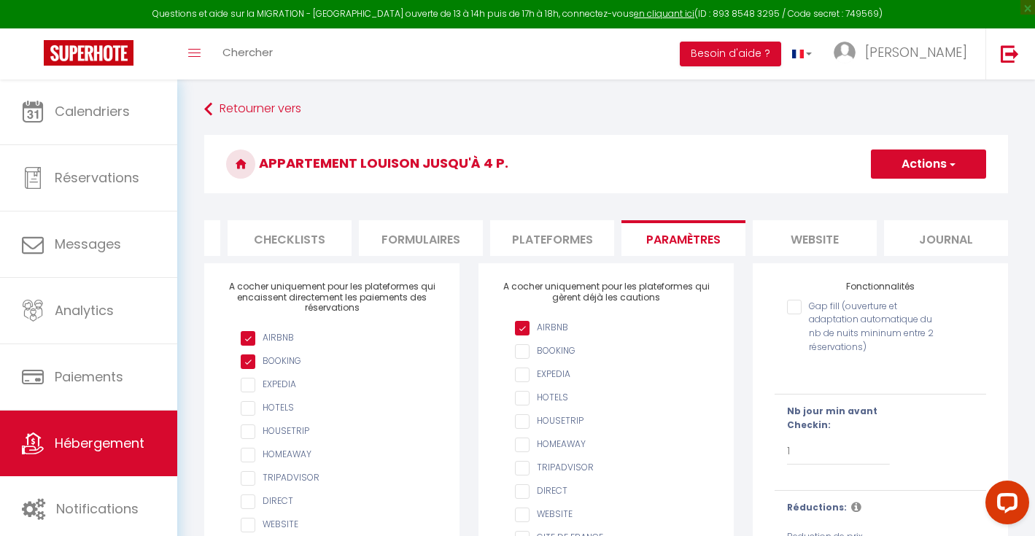
click at [262, 393] on input "checkbox" at bounding box center [339, 385] width 197 height 15
click at [914, 158] on button "Actions" at bounding box center [928, 164] width 115 height 29
click at [907, 196] on input "Enregistrer" at bounding box center [912, 196] width 54 height 15
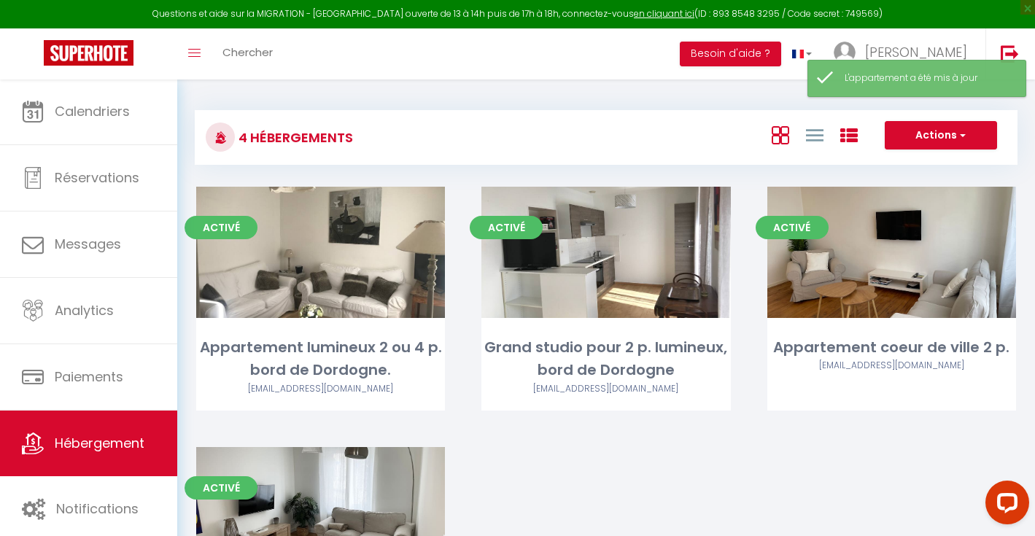
click at [855, 134] on icon at bounding box center [850, 136] width 18 height 18
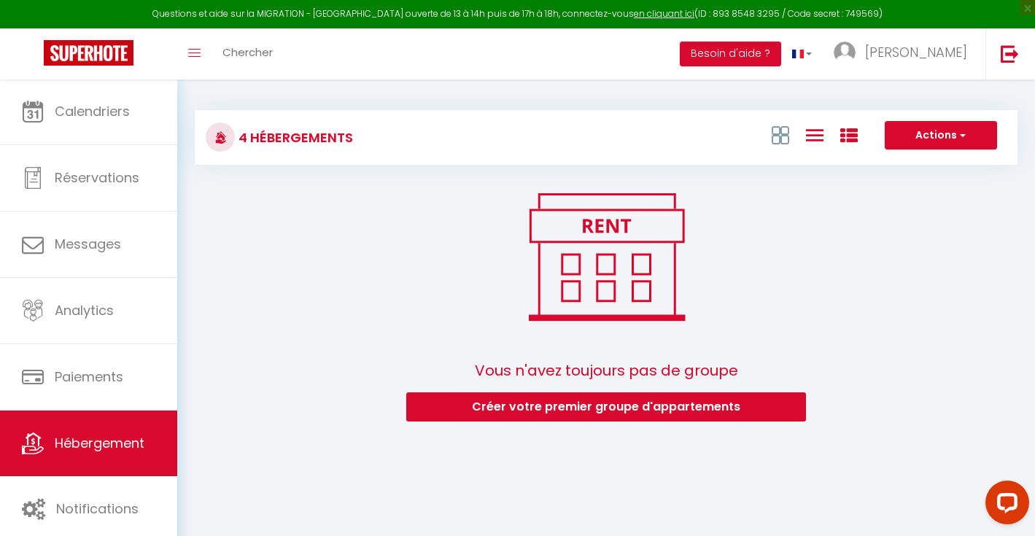
click at [811, 139] on icon at bounding box center [815, 135] width 18 height 18
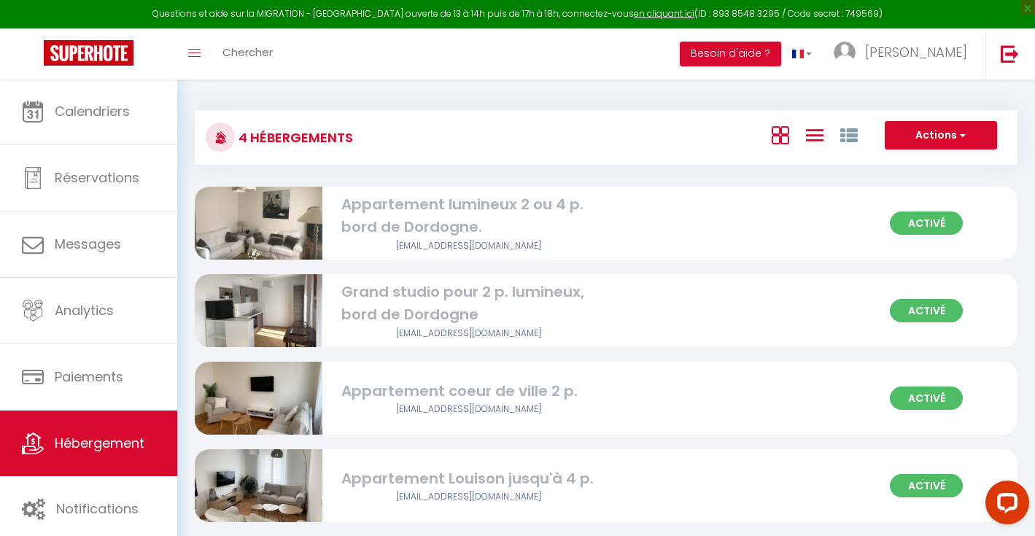
click at [784, 138] on icon at bounding box center [781, 135] width 18 height 18
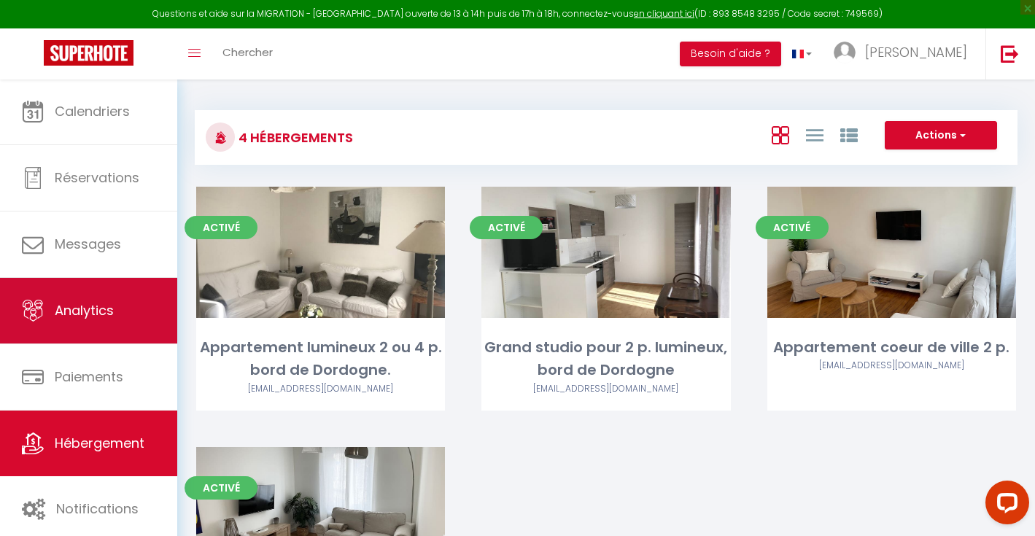
click at [80, 314] on span "Analytics" at bounding box center [84, 310] width 59 height 18
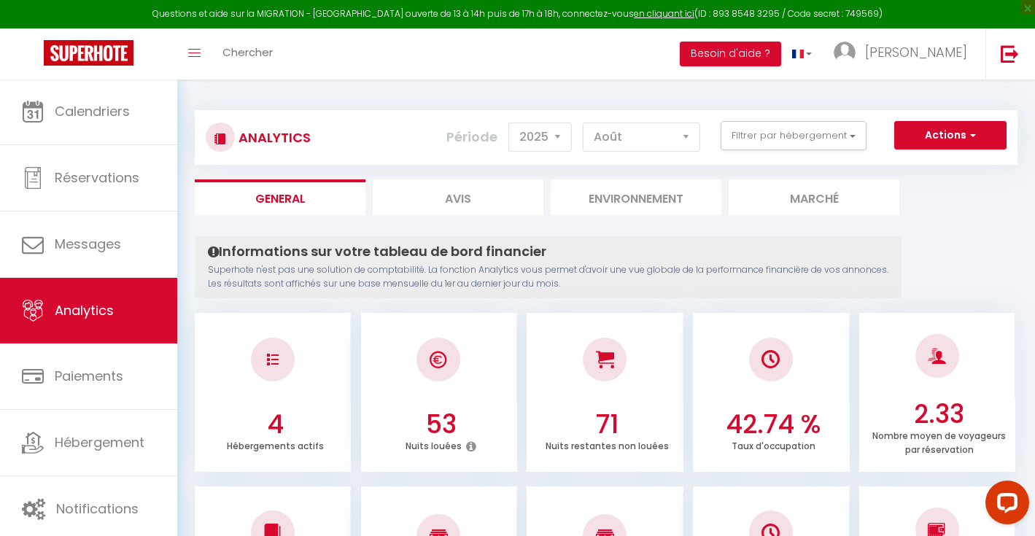
click at [963, 135] on button "Actions" at bounding box center [951, 135] width 112 height 29
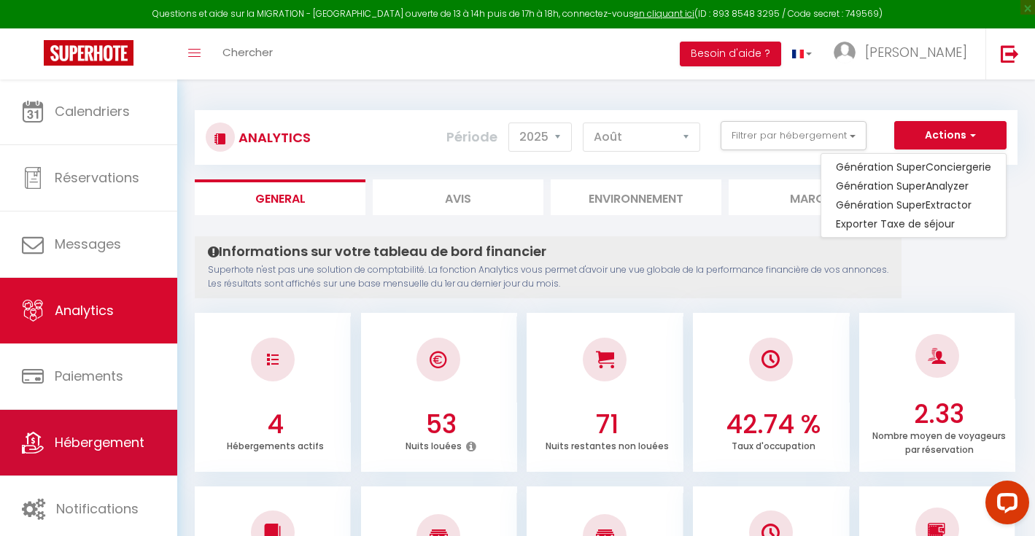
click at [118, 452] on span "Hébergement" at bounding box center [100, 442] width 90 height 18
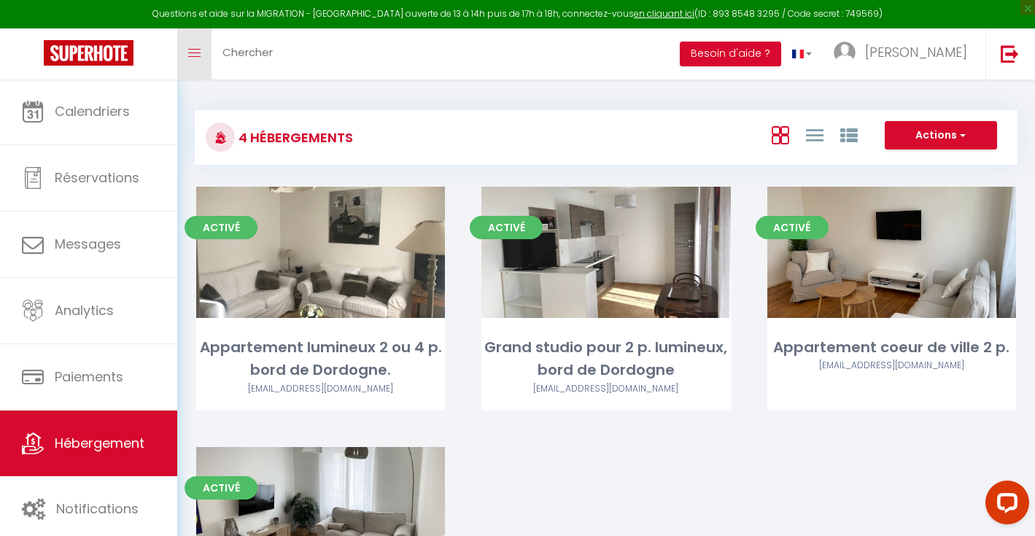
click at [201, 56] on link "Toggle menubar" at bounding box center [194, 53] width 34 height 51
click at [195, 56] on icon "Toggle menubar" at bounding box center [194, 53] width 12 height 9
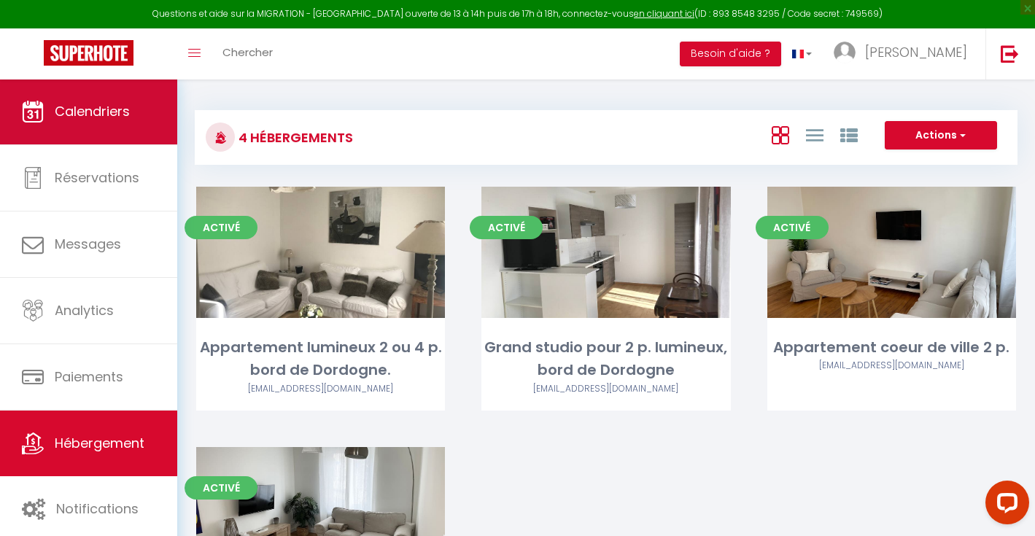
click at [104, 115] on span "Calendriers" at bounding box center [92, 111] width 75 height 18
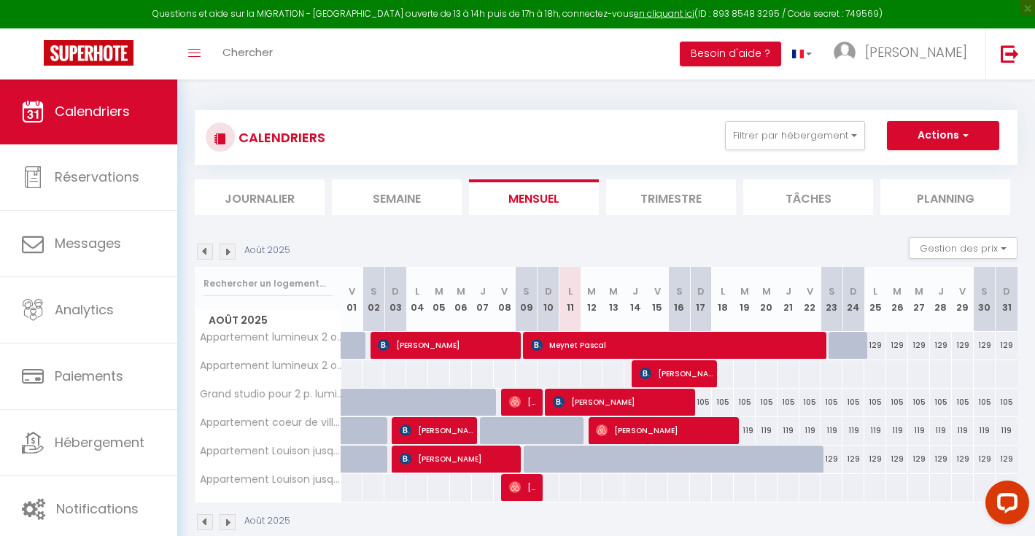
click at [948, 138] on button "Actions" at bounding box center [943, 135] width 112 height 29
click at [448, 104] on div "CALENDRIERS Filtrer par hébergement Tous Appartement lumineux 2 ou 4 p. bord de…" at bounding box center [606, 320] width 823 height 449
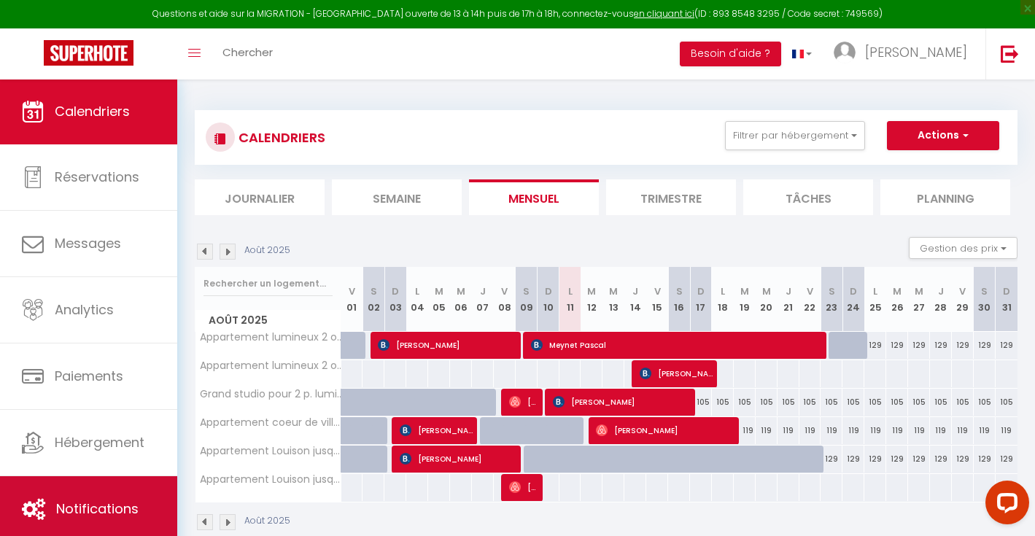
click at [96, 511] on span "Notifications" at bounding box center [97, 509] width 82 height 18
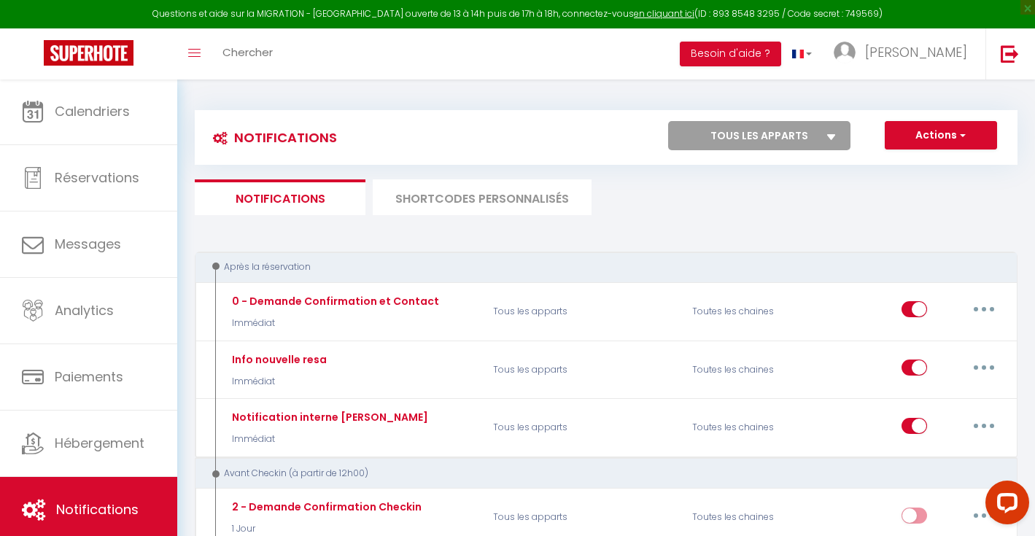
click at [955, 142] on button "Actions" at bounding box center [941, 135] width 112 height 29
click at [830, 139] on icon at bounding box center [831, 137] width 9 height 6
click at [830, 139] on select "Tous les apparts Appartement lumineux 2 ou 4 p. bord de Dordogne. Grand studio …" at bounding box center [759, 135] width 182 height 29
click at [964, 136] on span "button" at bounding box center [961, 135] width 9 height 15
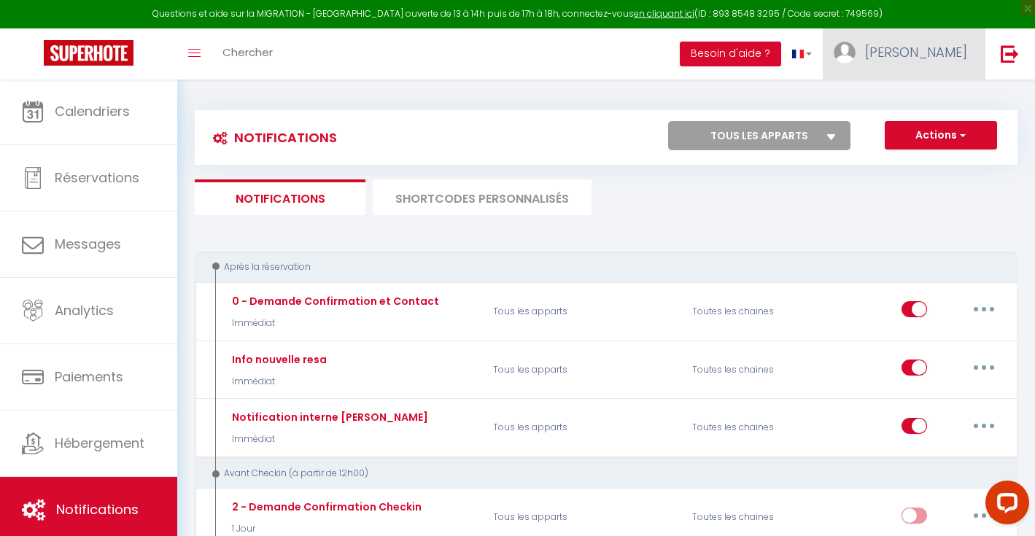
click at [937, 55] on span "[PERSON_NAME]" at bounding box center [916, 52] width 102 height 18
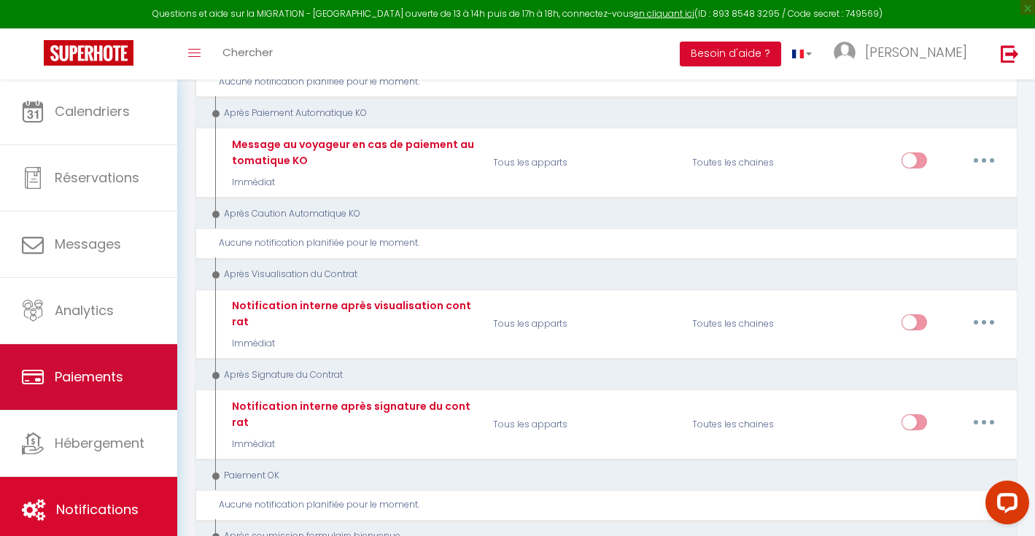
scroll to position [1424, 0]
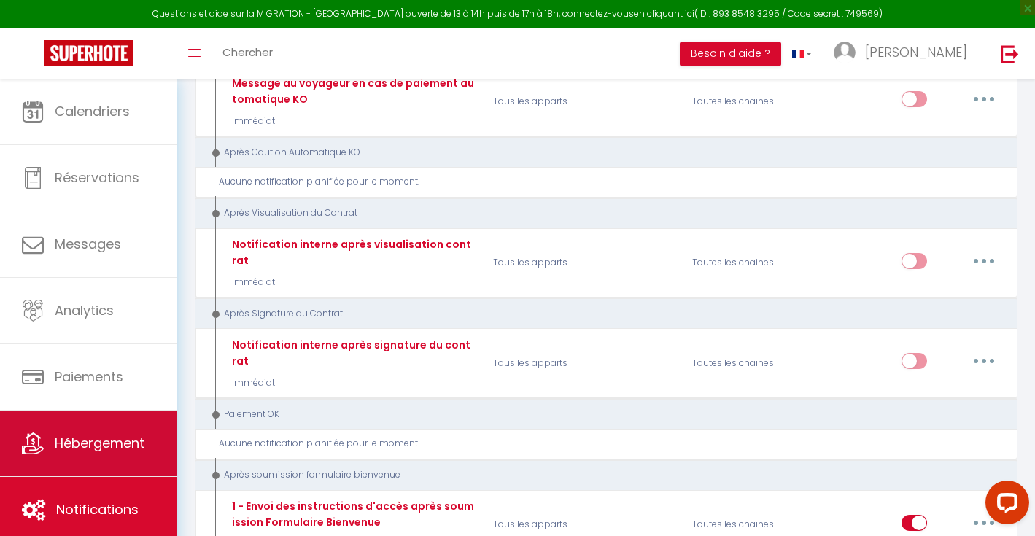
click at [98, 445] on span "Hébergement" at bounding box center [100, 443] width 90 height 18
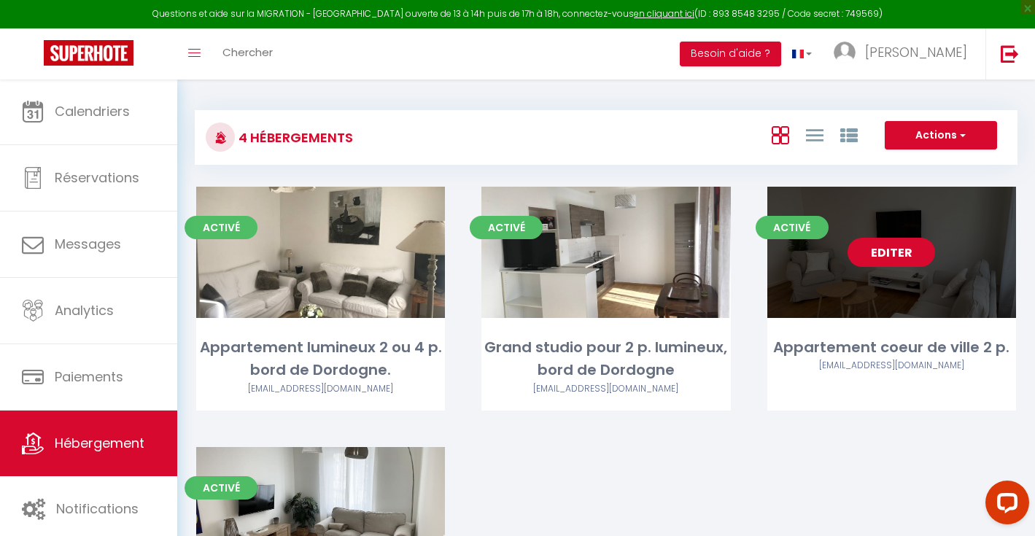
click at [901, 264] on link "Editer" at bounding box center [892, 252] width 88 height 29
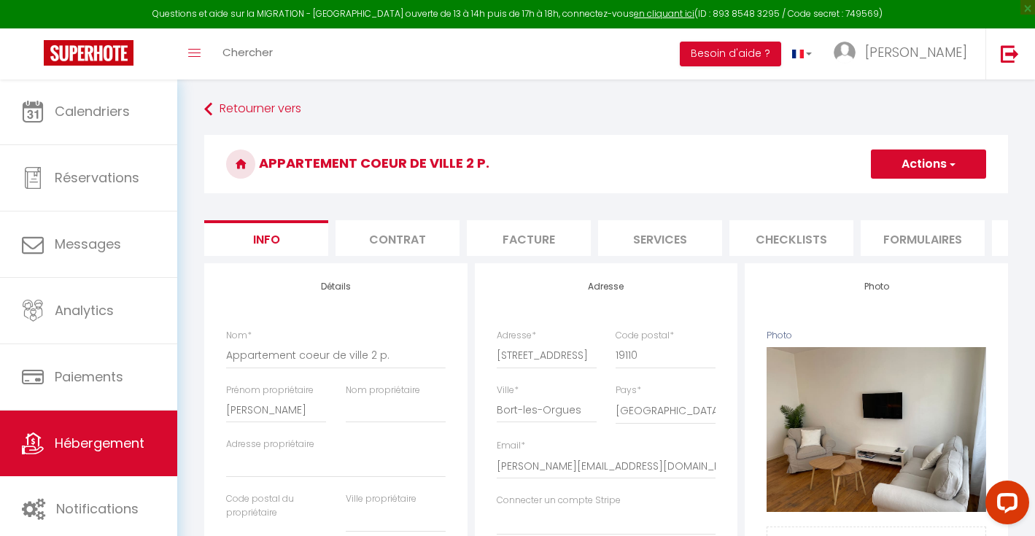
click at [895, 241] on li "Formulaires" at bounding box center [923, 238] width 124 height 36
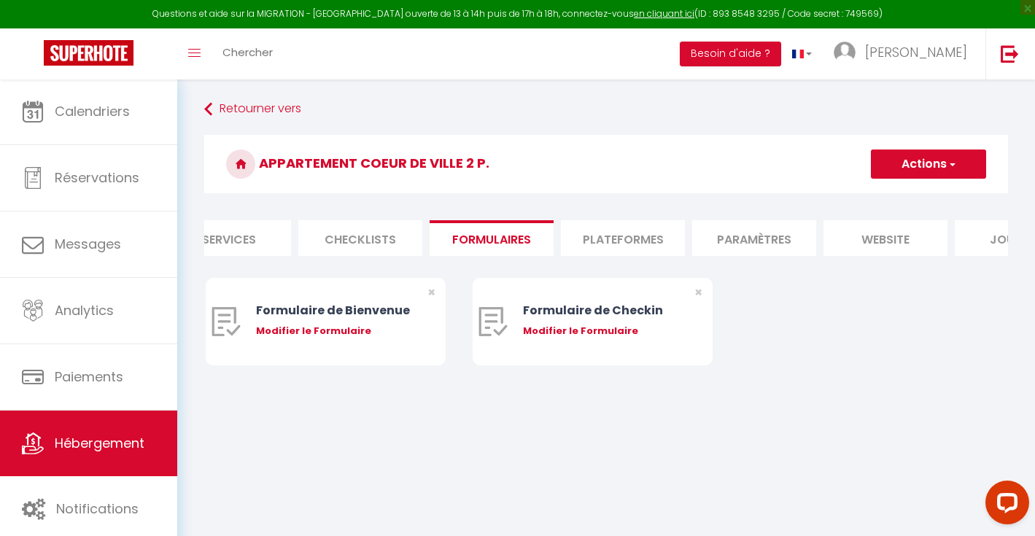
scroll to position [0, 502]
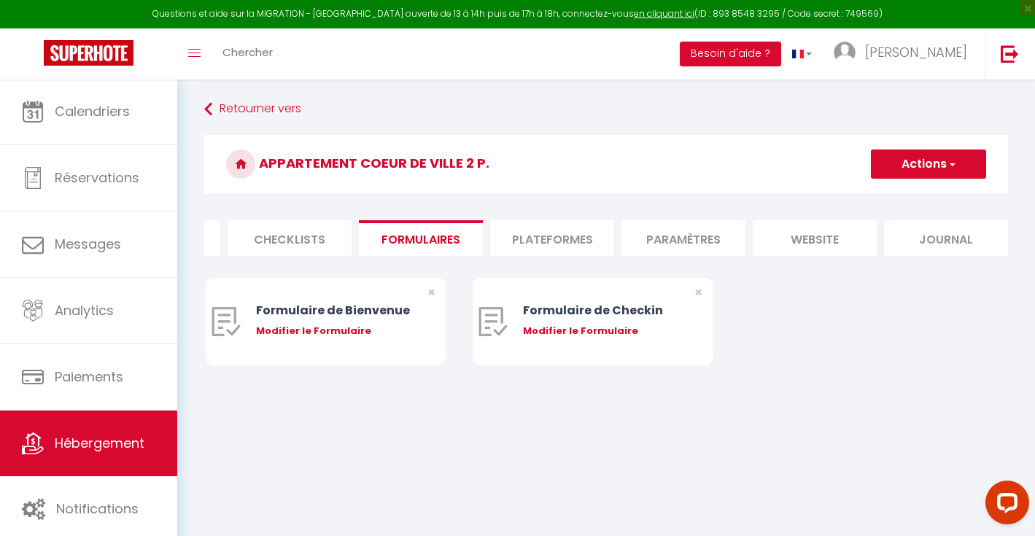
click at [573, 243] on li "Plateformes" at bounding box center [552, 238] width 124 height 36
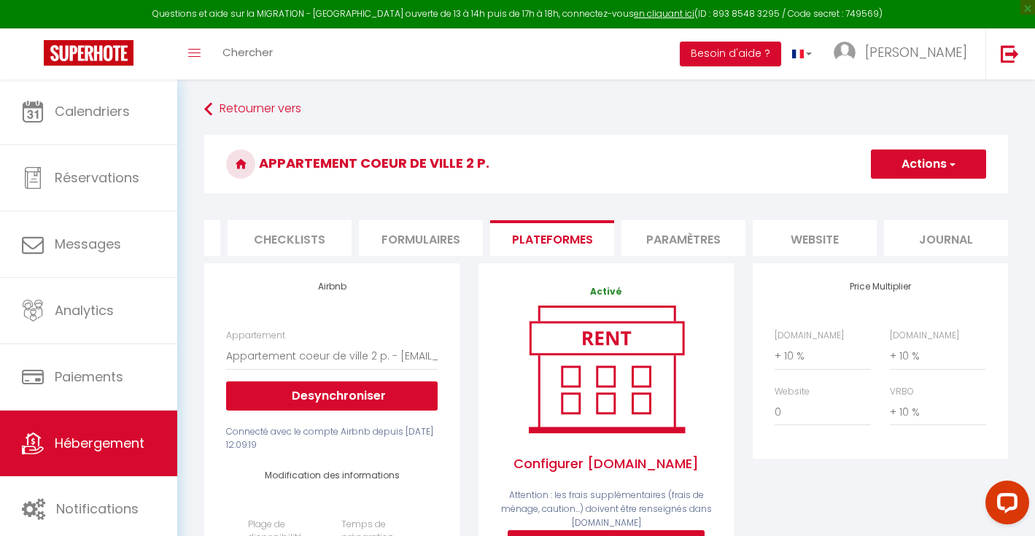
click at [713, 241] on li "Paramètres" at bounding box center [684, 238] width 124 height 36
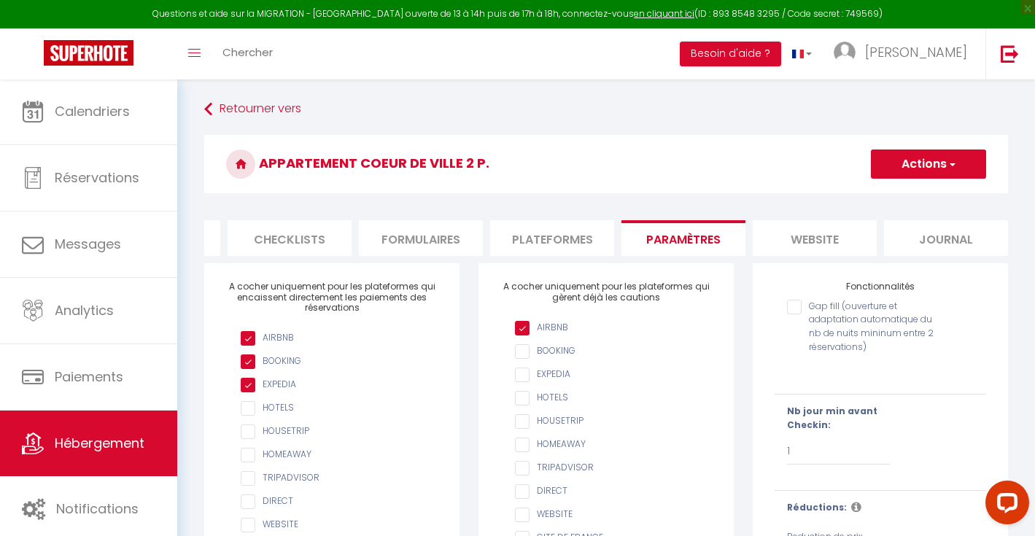
click at [827, 240] on li "website" at bounding box center [815, 238] width 124 height 36
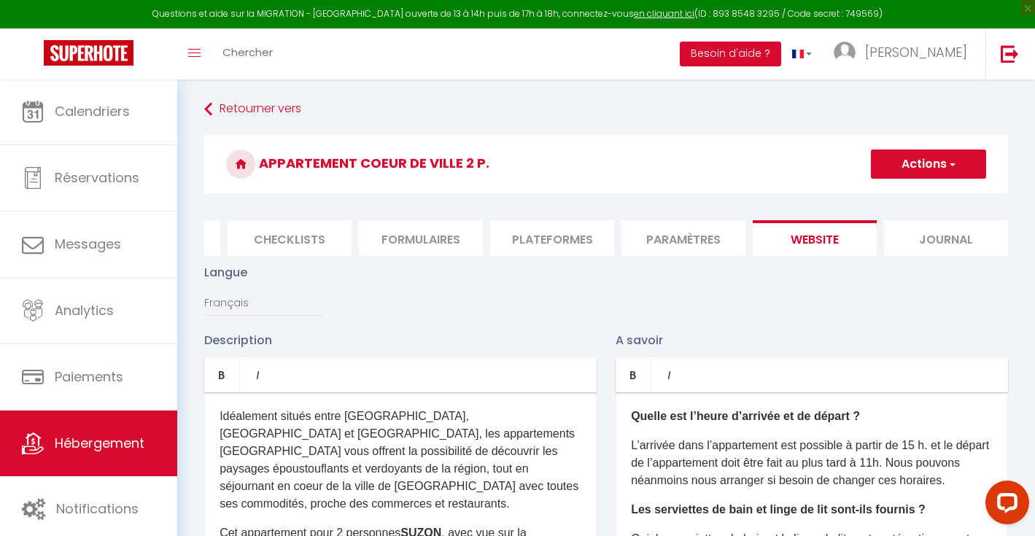
click at [954, 240] on li "Journal" at bounding box center [946, 238] width 124 height 36
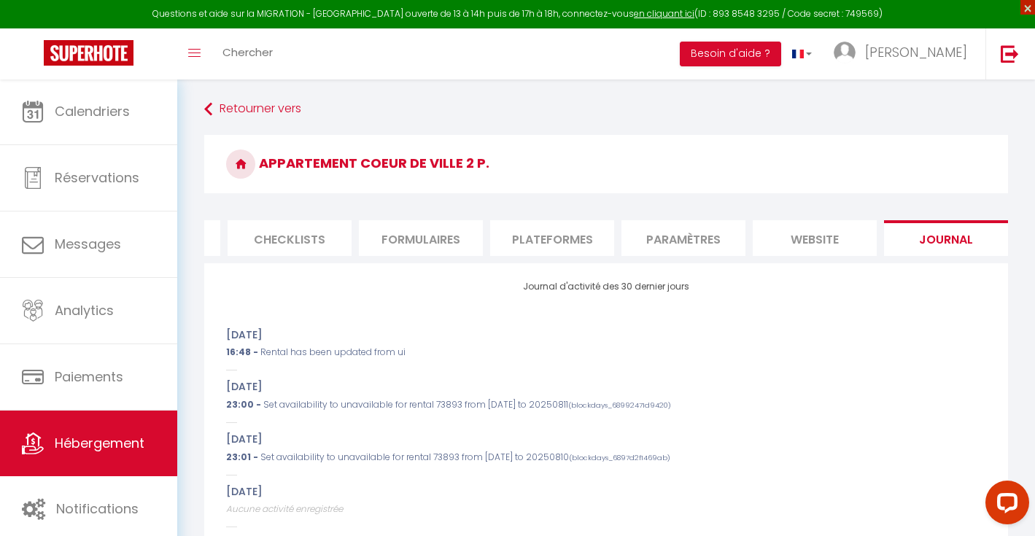
click at [1025, 7] on span "×" at bounding box center [1028, 7] width 15 height 15
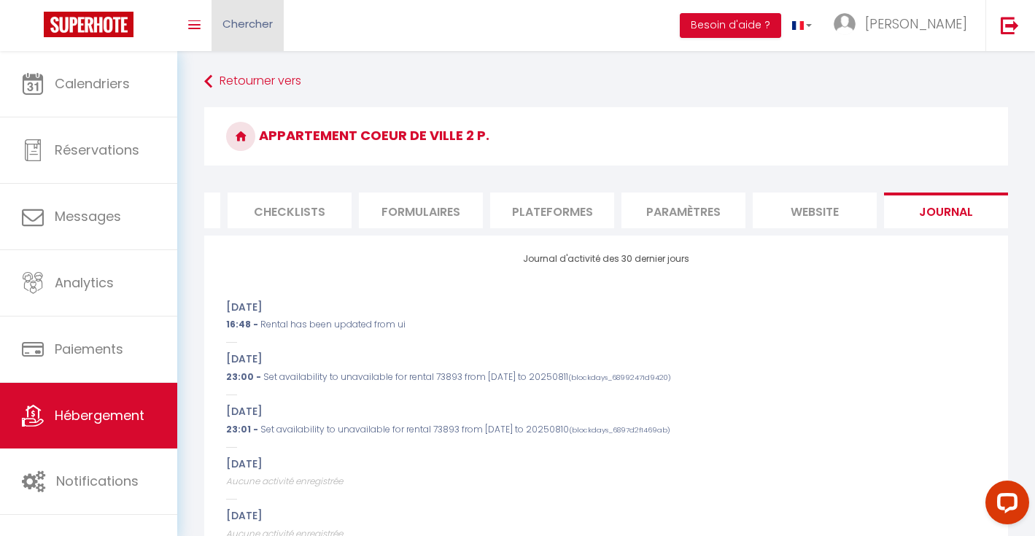
click at [264, 23] on span "Chercher" at bounding box center [248, 23] width 50 height 15
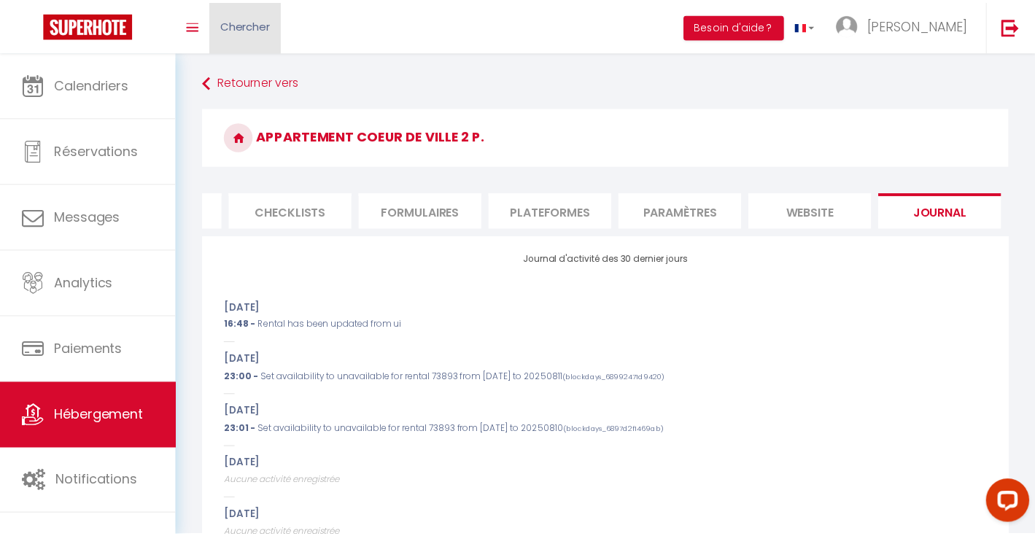
scroll to position [0, 491]
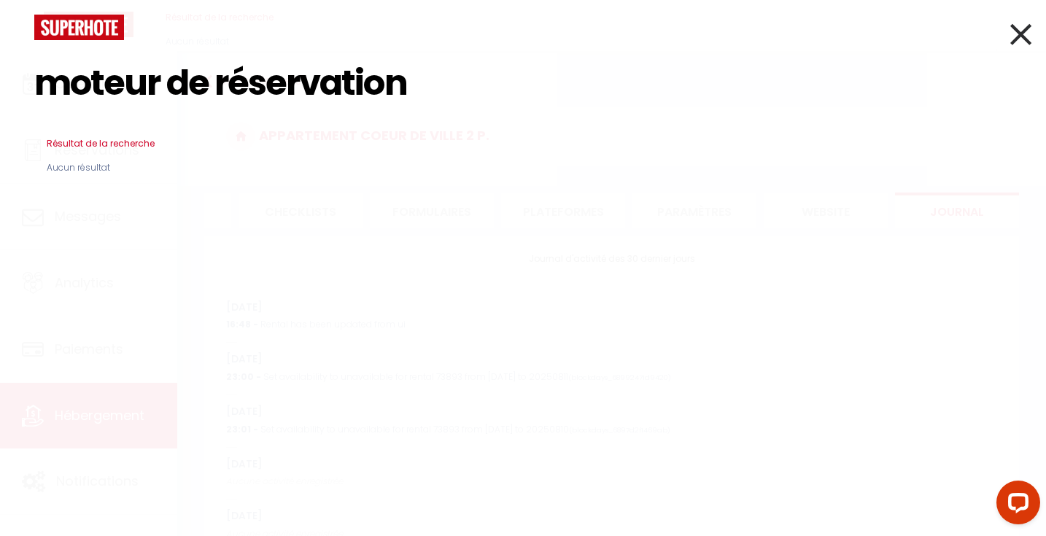
click at [1023, 29] on icon at bounding box center [1021, 34] width 21 height 36
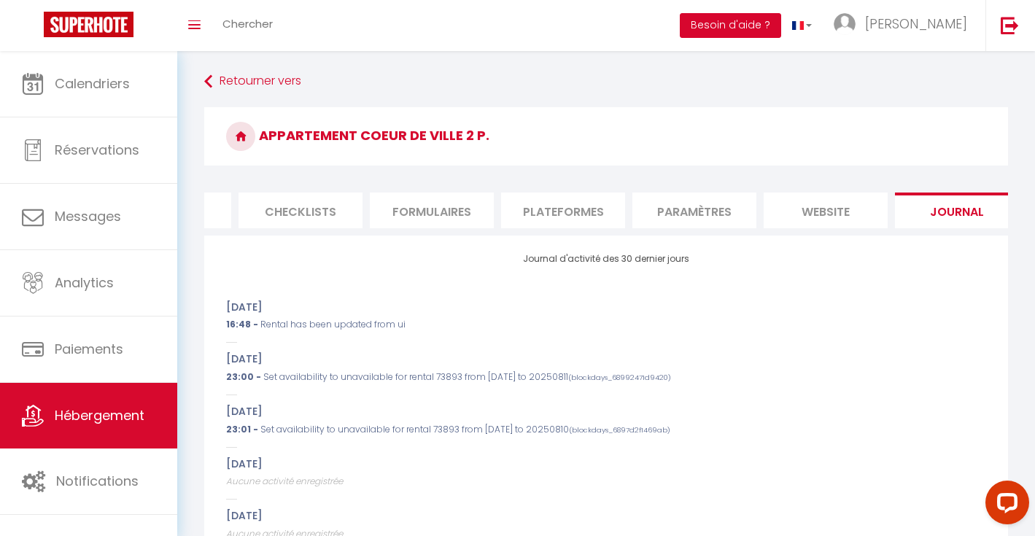
click at [781, 27] on button "Besoin d'aide ?" at bounding box center [730, 25] width 101 height 25
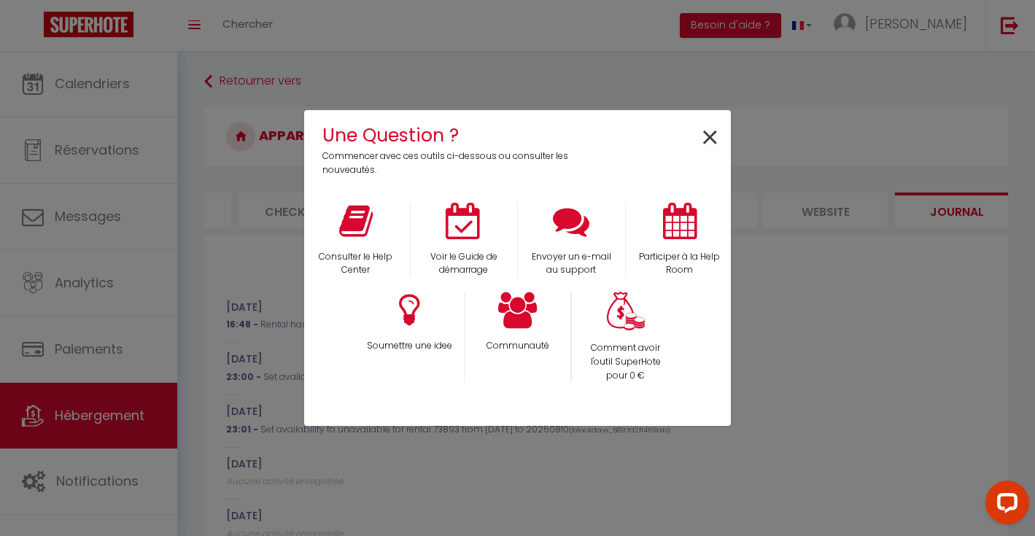
click at [713, 140] on span "×" at bounding box center [710, 138] width 20 height 46
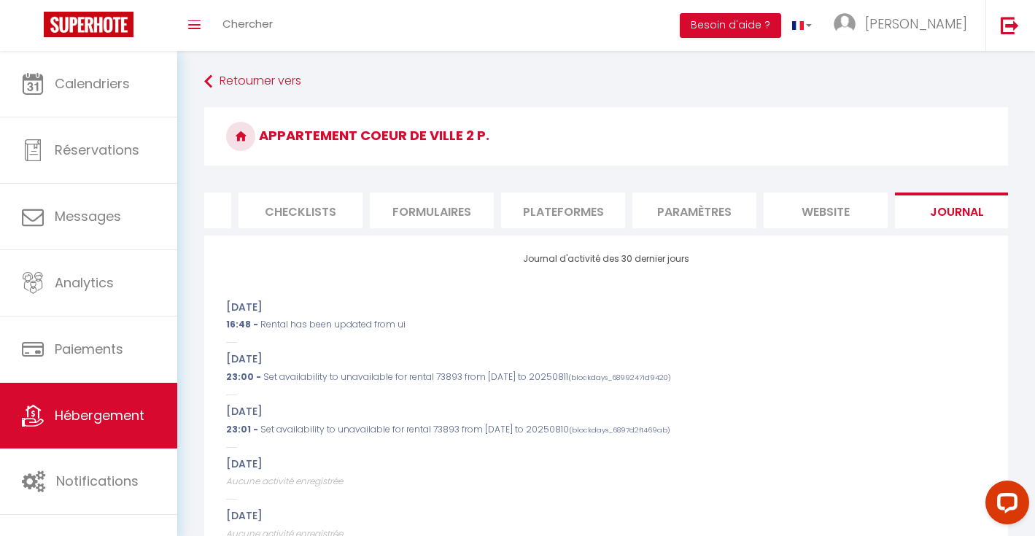
click at [109, 24] on img at bounding box center [89, 25] width 90 height 26
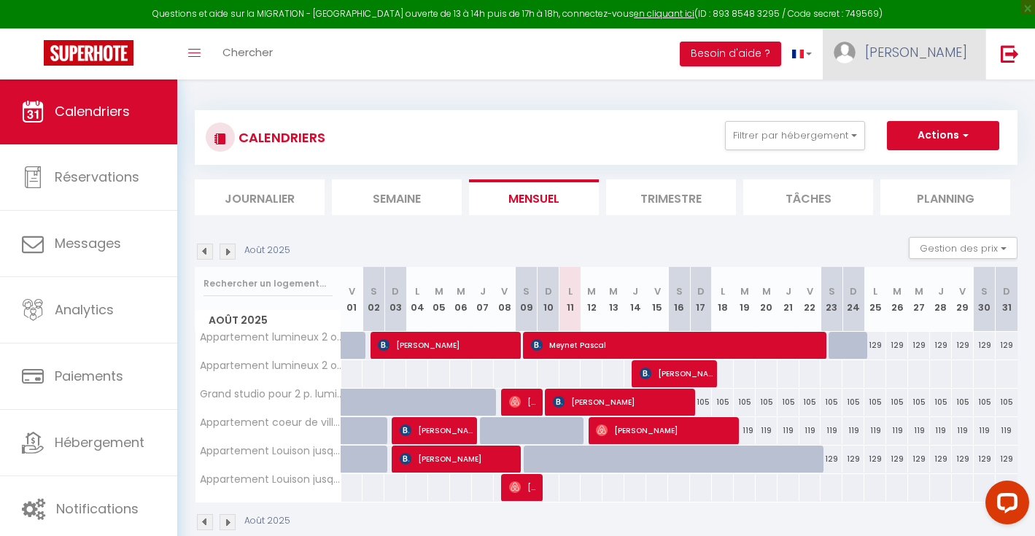
click at [952, 58] on span "[PERSON_NAME]" at bounding box center [916, 52] width 102 height 18
click at [925, 98] on link "Paramètres" at bounding box center [927, 101] width 108 height 25
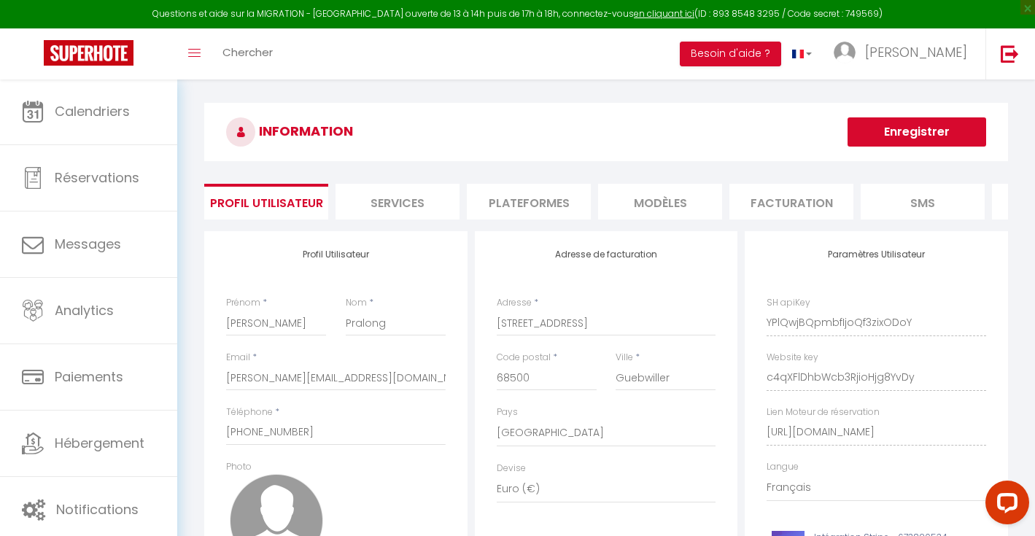
scroll to position [11, 0]
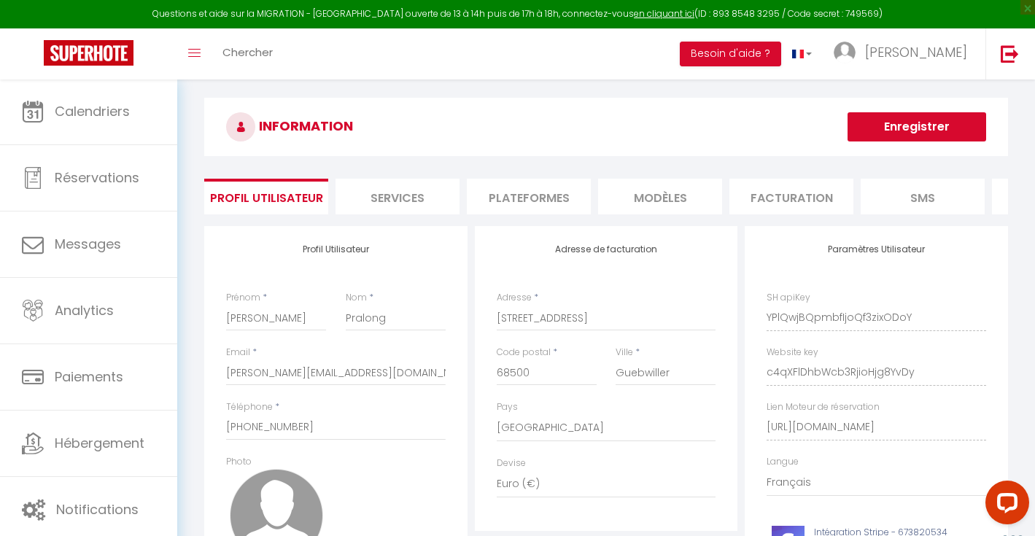
drag, startPoint x: 766, startPoint y: 439, endPoint x: 1003, endPoint y: 443, distance: 237.2
click at [1003, 443] on div "Paramètres Utilisateur SH apiKey YPlQwjBQpmbfIjoQf3zixODoY Website key c4qXFlDh…" at bounding box center [876, 439] width 263 height 426
